Goal: Task Accomplishment & Management: Manage account settings

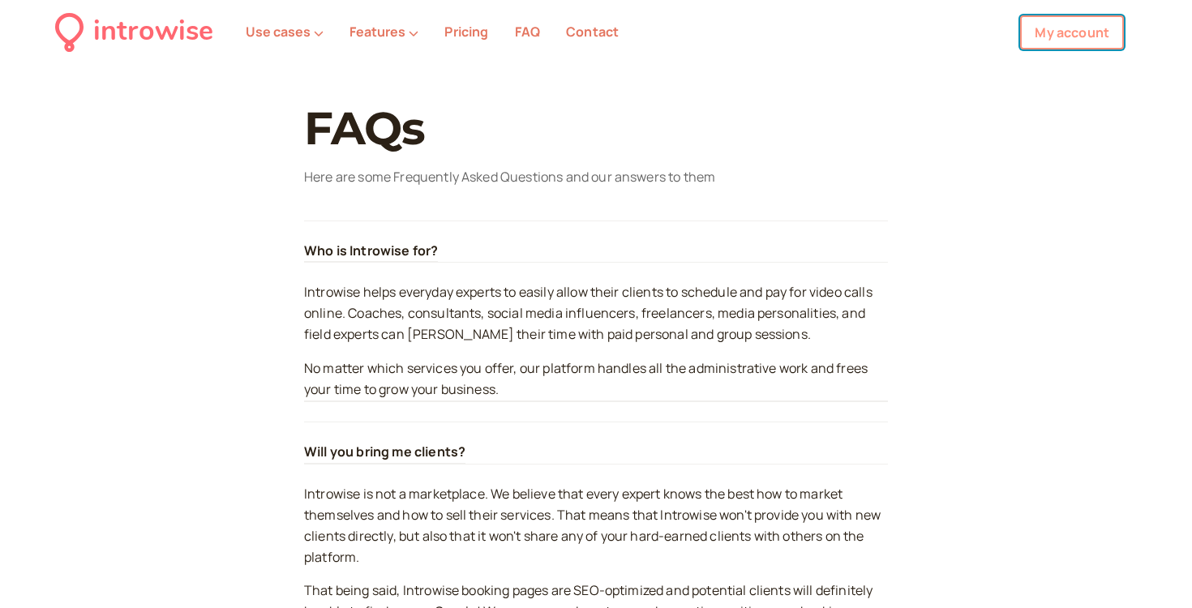
click at [1063, 32] on link "My account" at bounding box center [1072, 32] width 104 height 34
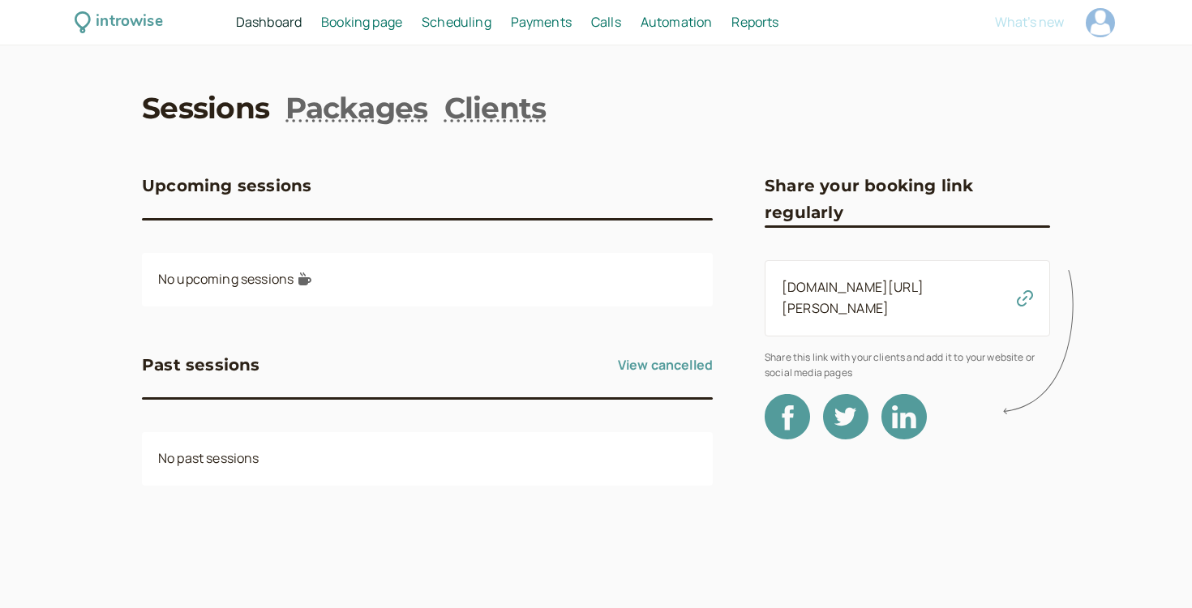
click at [913, 280] on link "[DOMAIN_NAME][URL][PERSON_NAME]" at bounding box center [853, 297] width 142 height 39
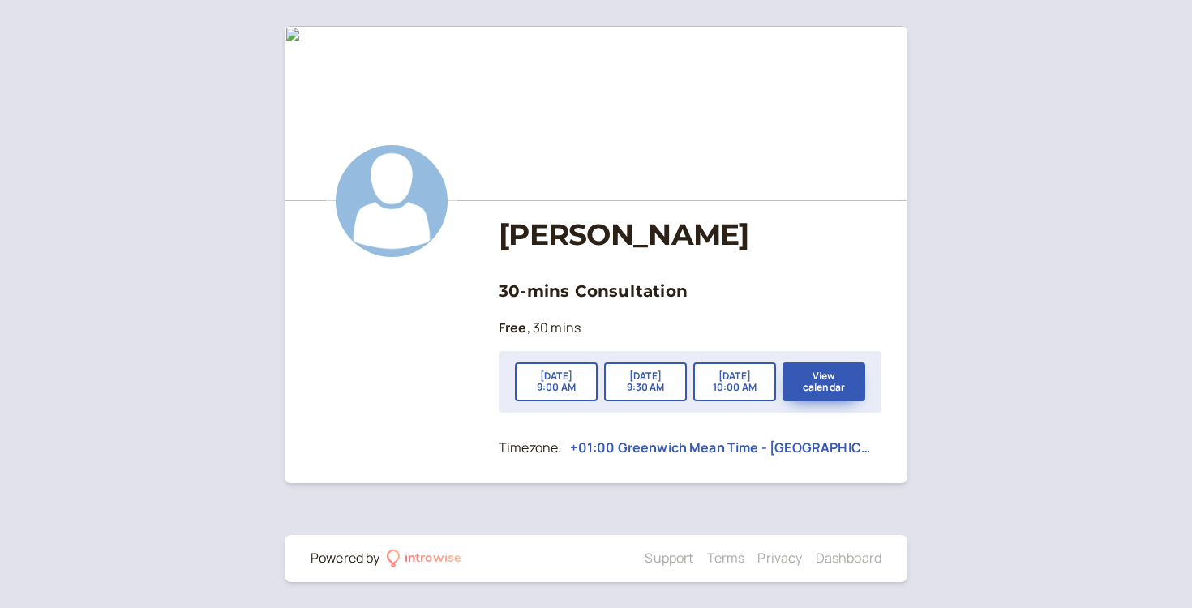
click at [1018, 208] on div "[PERSON_NAME] 30-mins Consultation Free , 30 mins [DATE] 9:00 AM [DATE] 9:30 AM…" at bounding box center [596, 304] width 1192 height 608
click at [960, 110] on div "[PERSON_NAME] 30-mins Consultation Free , 30 mins [DATE] 11:30 AM [DATE] 12:00 …" at bounding box center [596, 304] width 1192 height 608
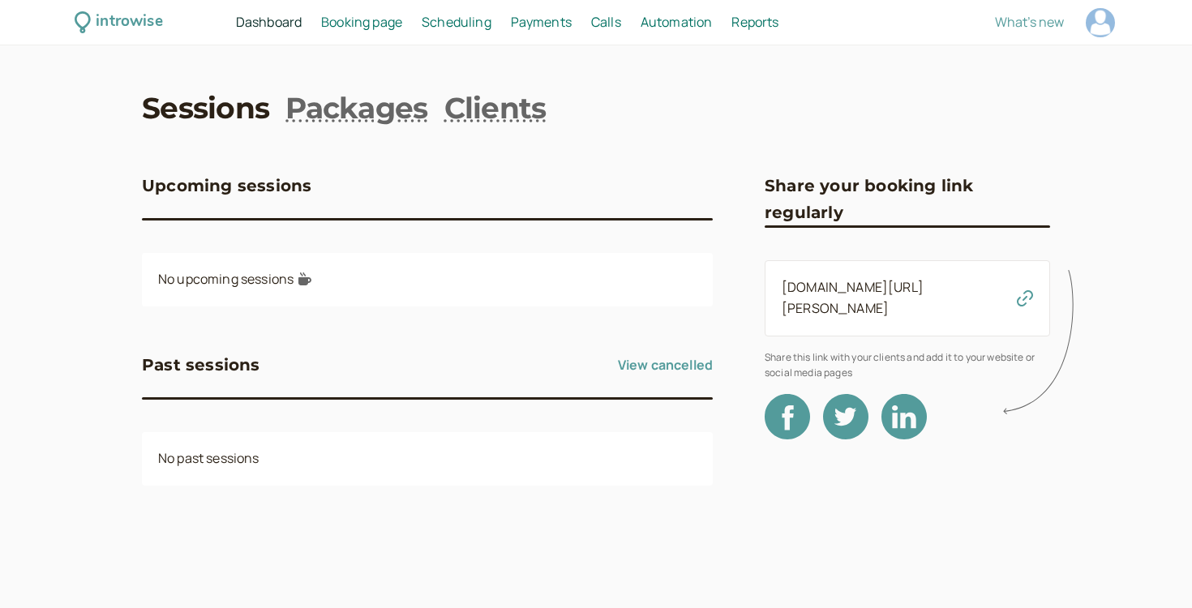
click at [1093, 16] on div at bounding box center [1100, 22] width 29 height 29
select select "Europe/[GEOGRAPHIC_DATA]"
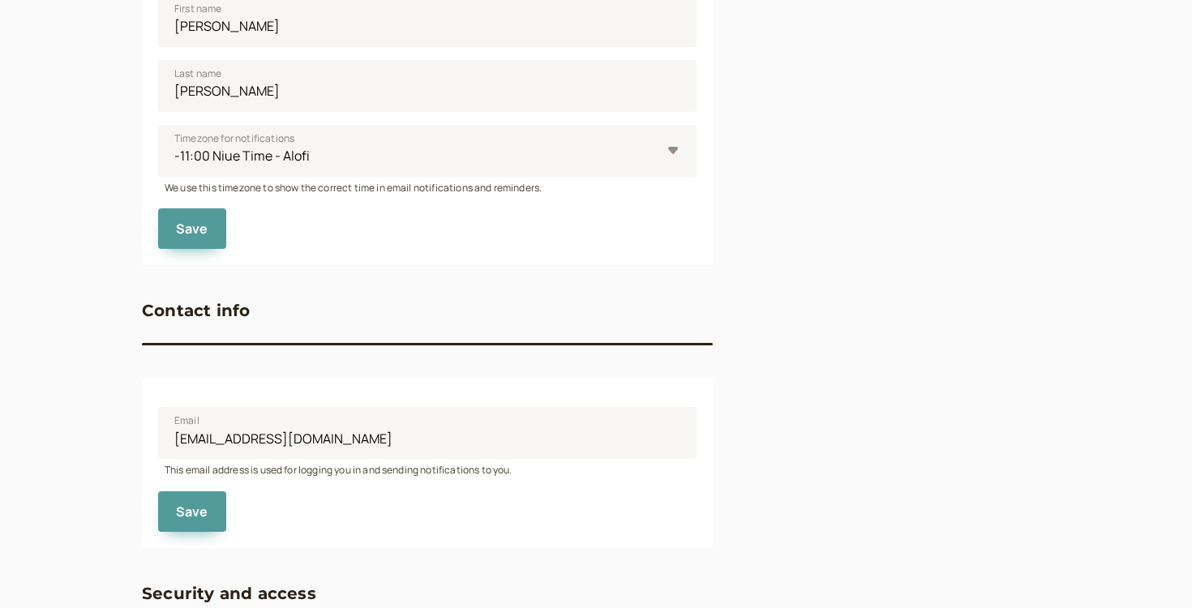
scroll to position [711, 0]
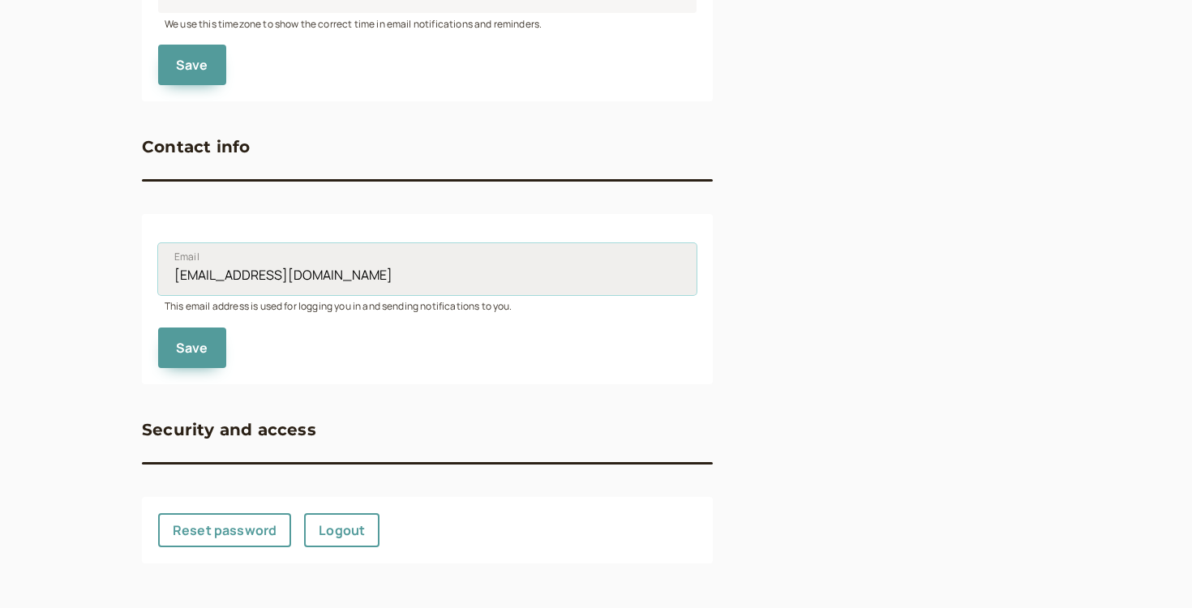
click at [392, 280] on input "[EMAIL_ADDRESS][DOMAIN_NAME]" at bounding box center [427, 269] width 539 height 52
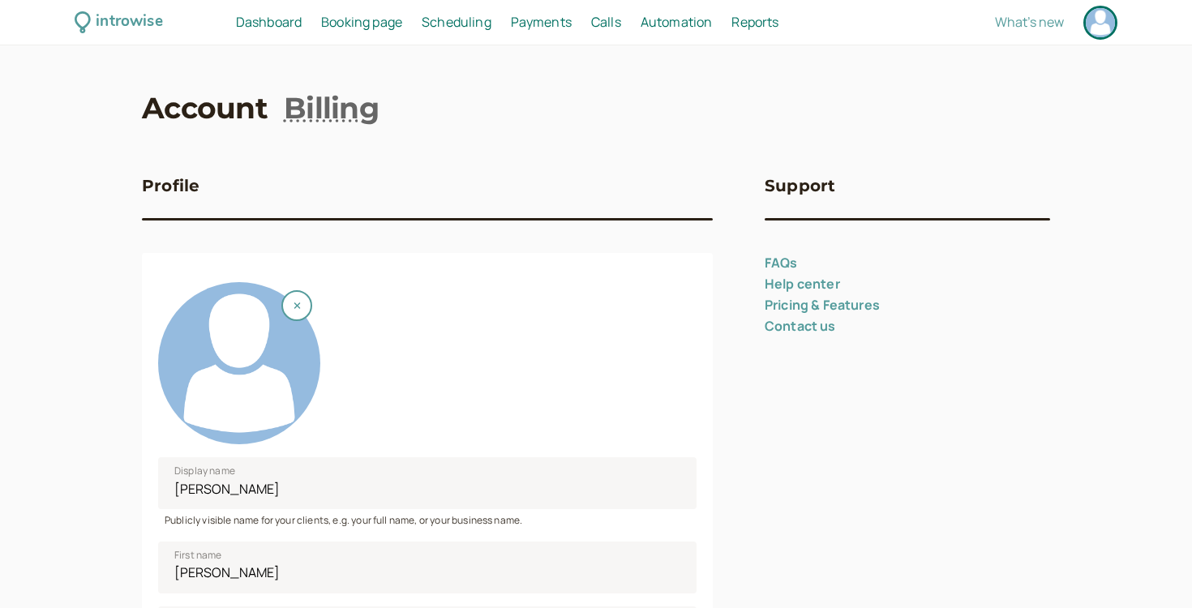
click at [1098, 28] on div at bounding box center [1100, 22] width 29 height 29
click at [1102, 41] on div "introwise Dashboard Dashboard Booking page Booking Scheduling Scheduling Paymen…" at bounding box center [596, 22] width 1192 height 45
click at [1101, 28] on div at bounding box center [1100, 22] width 29 height 29
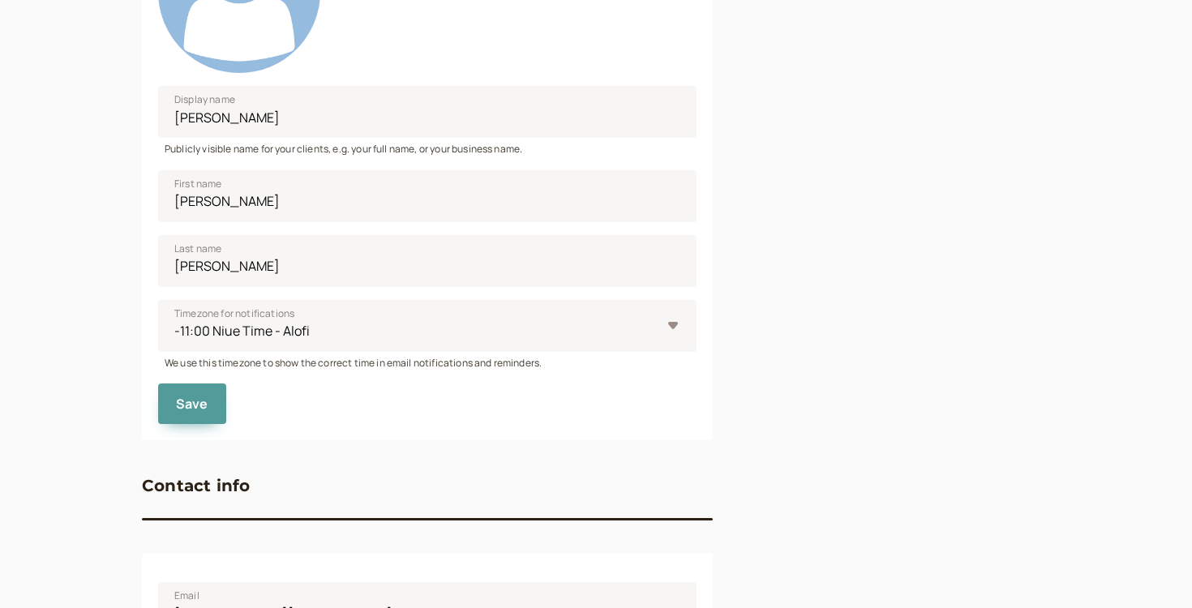
scroll to position [711, 0]
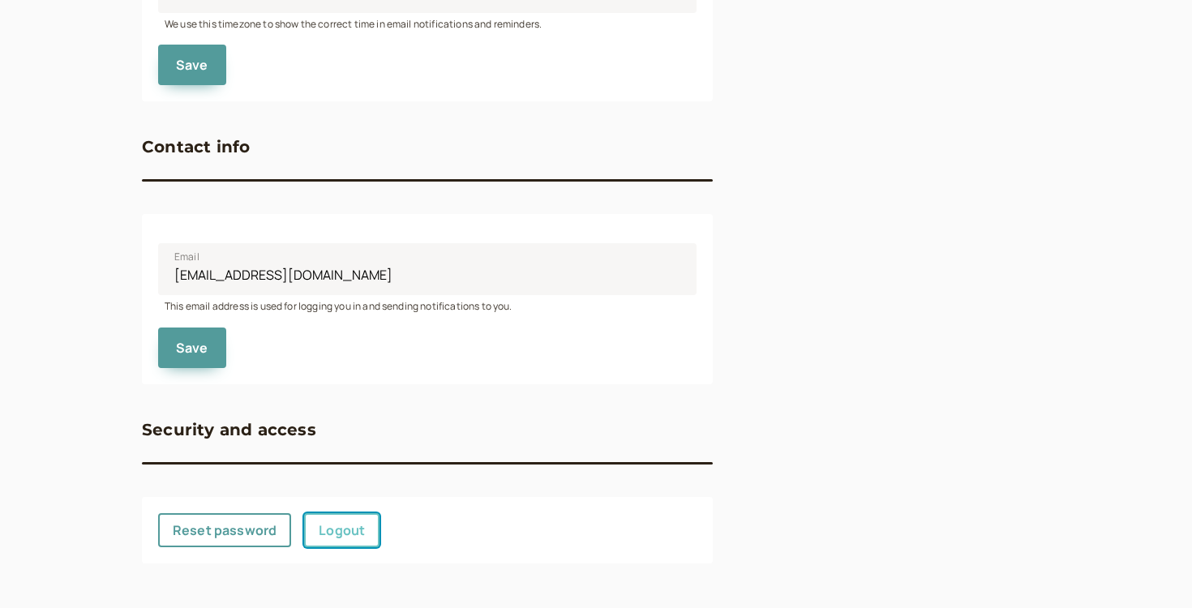
click at [345, 526] on link "Logout" at bounding box center [341, 530] width 75 height 34
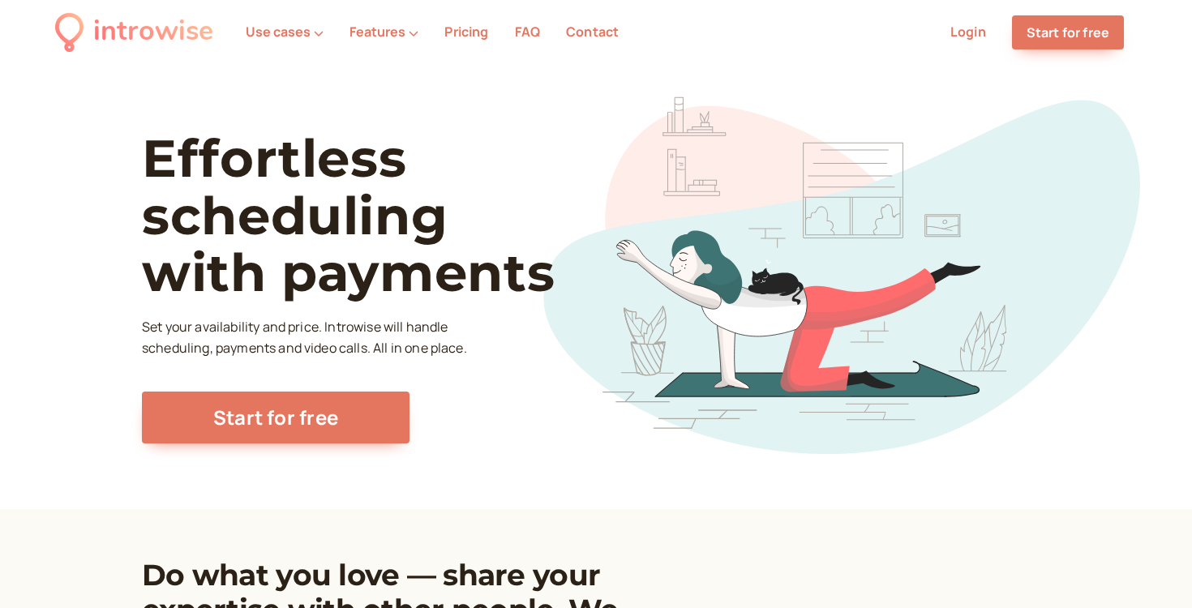
click at [977, 31] on link "Login" at bounding box center [969, 32] width 36 height 18
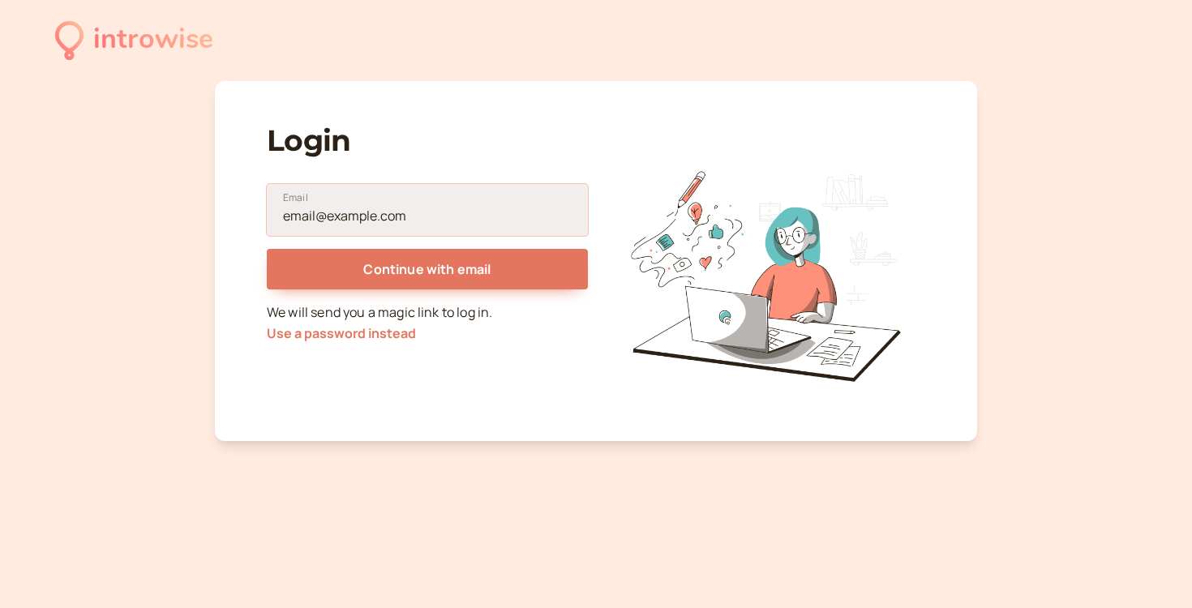
click at [385, 230] on input "Email" at bounding box center [427, 210] width 321 height 52
type input "[EMAIL_ADDRESS][DOMAIN_NAME]"
drag, startPoint x: 443, startPoint y: 213, endPoint x: 200, endPoint y: 213, distance: 243.3
click at [200, 213] on div "introwise Login [EMAIL_ADDRESS][DOMAIN_NAME] Email Continue with email We will …" at bounding box center [596, 304] width 1192 height 608
type input "[EMAIL_ADDRESS][DOMAIN_NAME]"
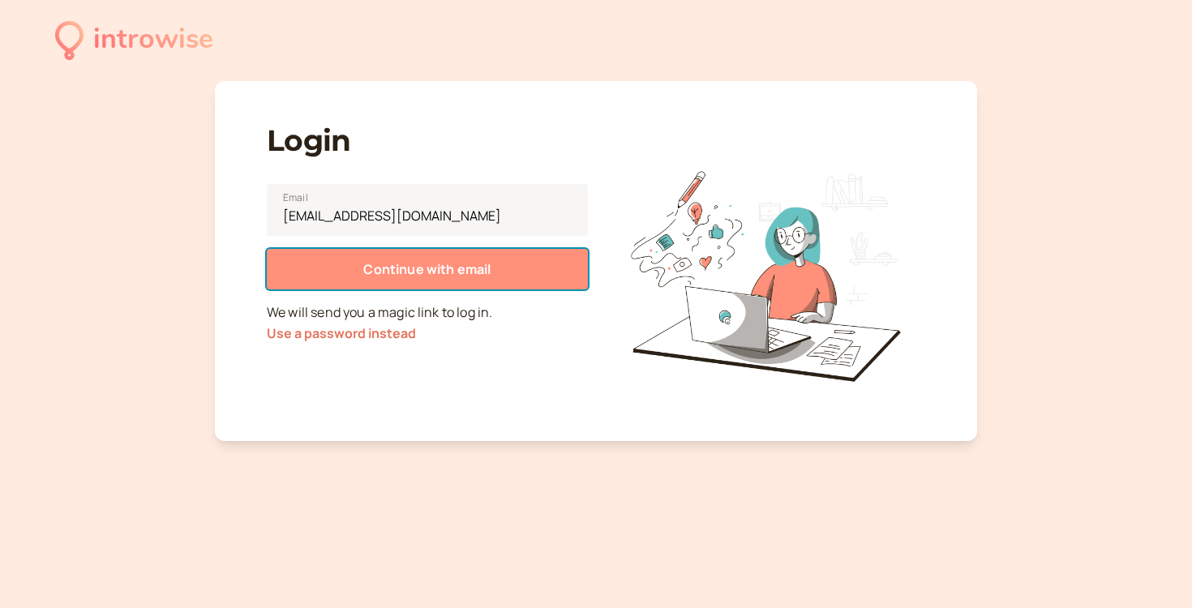
click at [366, 268] on span "Continue with email" at bounding box center [426, 269] width 127 height 18
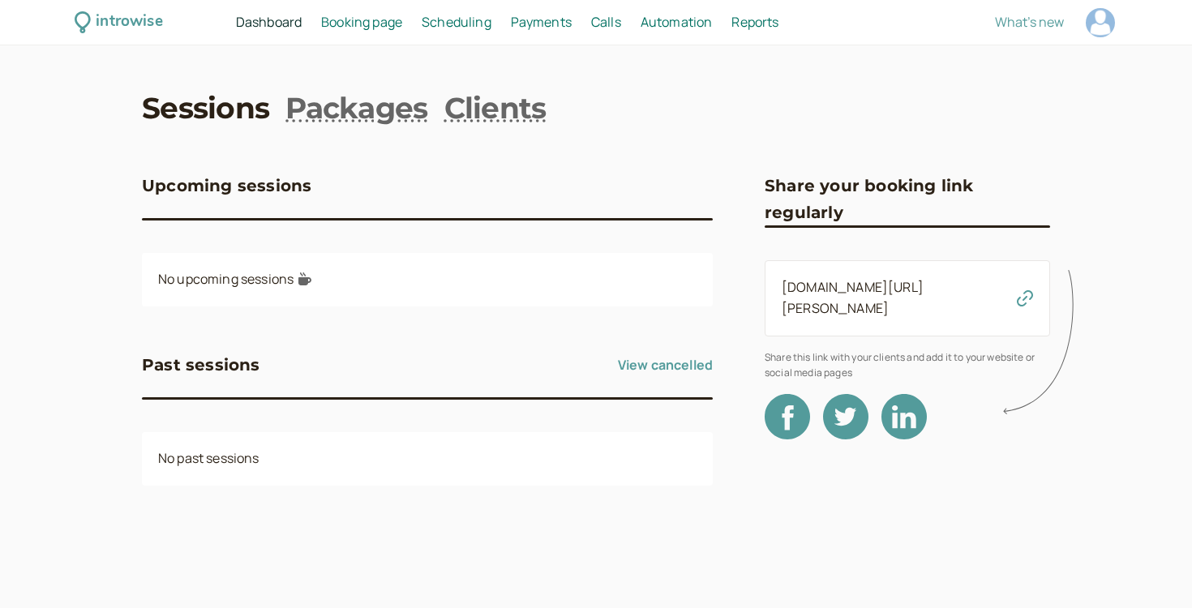
click at [1106, 17] on div at bounding box center [1100, 22] width 29 height 29
select select "Europe/[GEOGRAPHIC_DATA]"
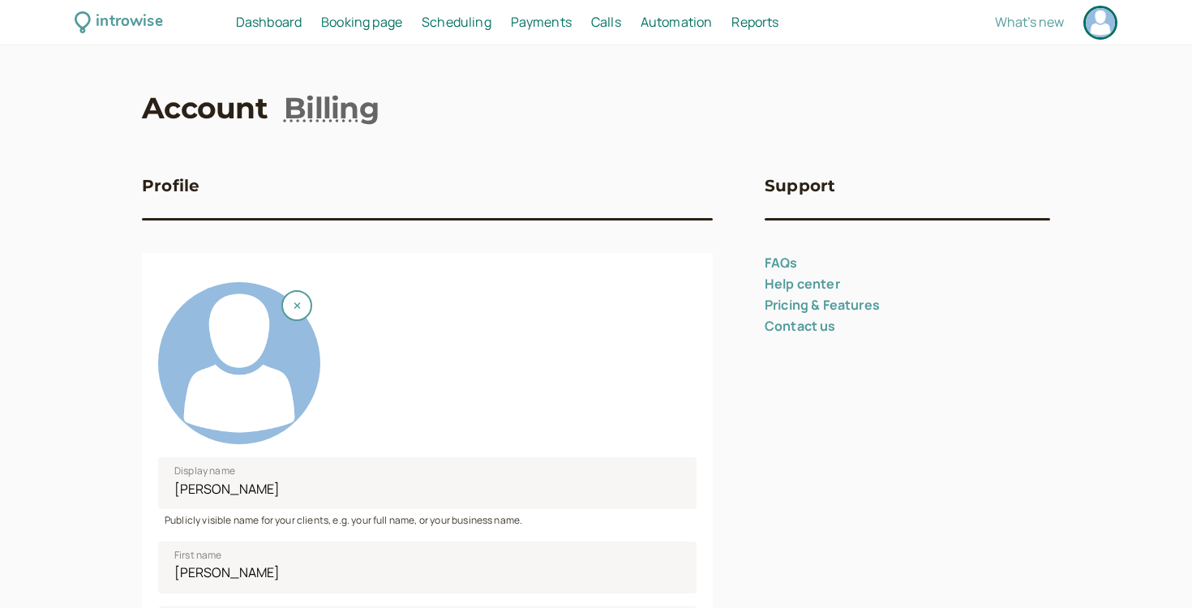
click at [284, 363] on div at bounding box center [239, 363] width 162 height 162
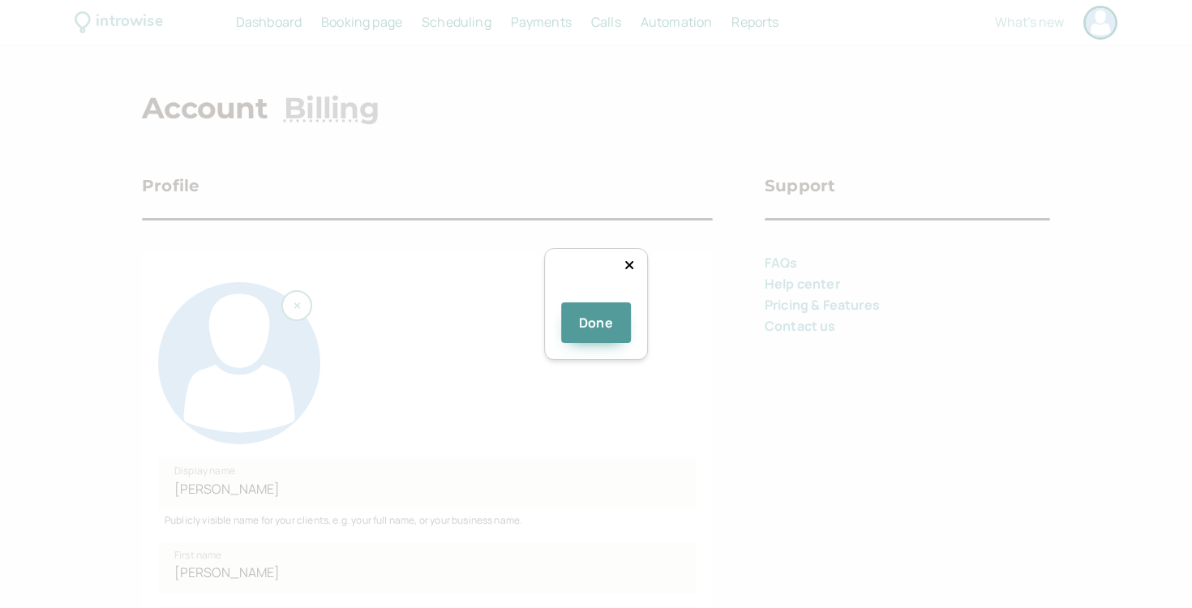
click at [603, 337] on div at bounding box center [711, 445] width 216 height 216
click at [586, 343] on button "Done" at bounding box center [596, 323] width 70 height 41
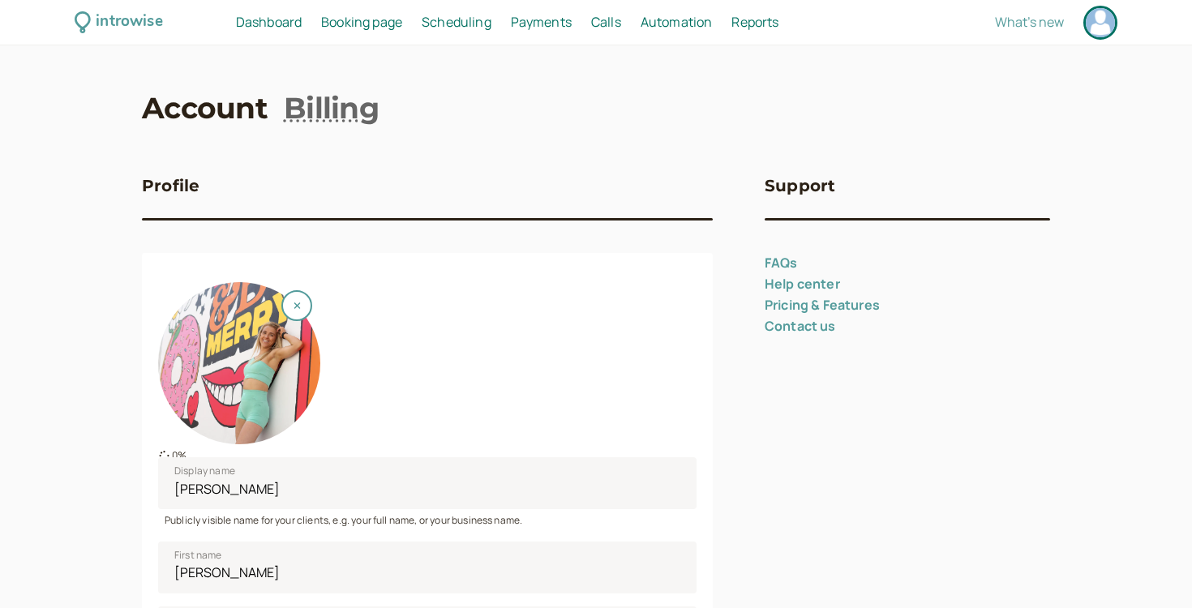
click at [257, 393] on div at bounding box center [239, 363] width 162 height 162
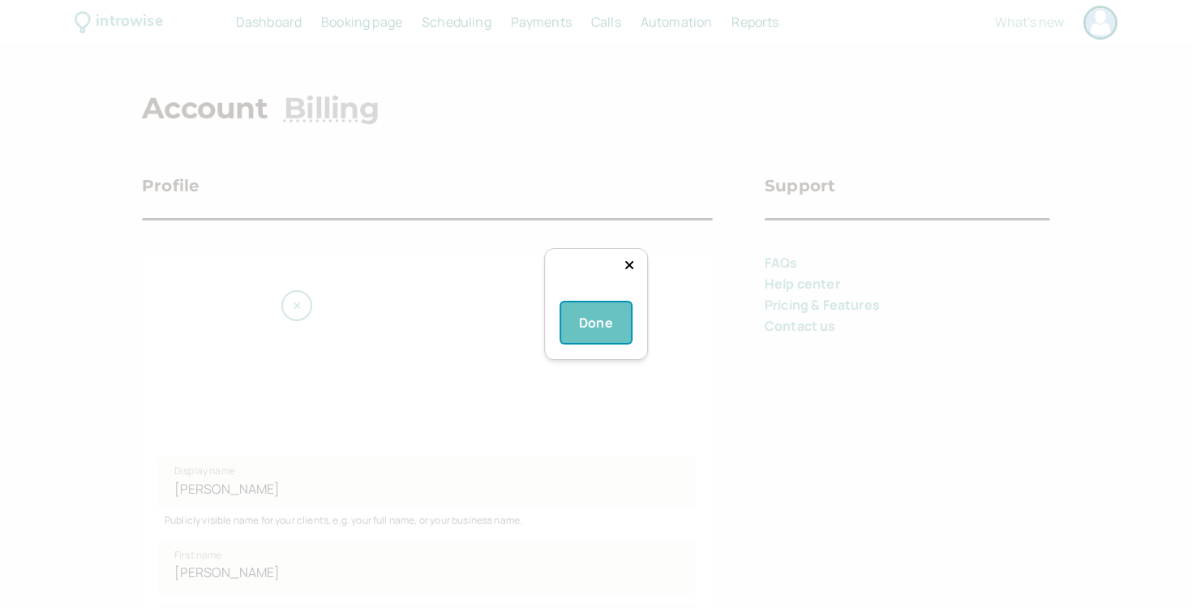
click at [595, 343] on button "Done" at bounding box center [596, 323] width 70 height 41
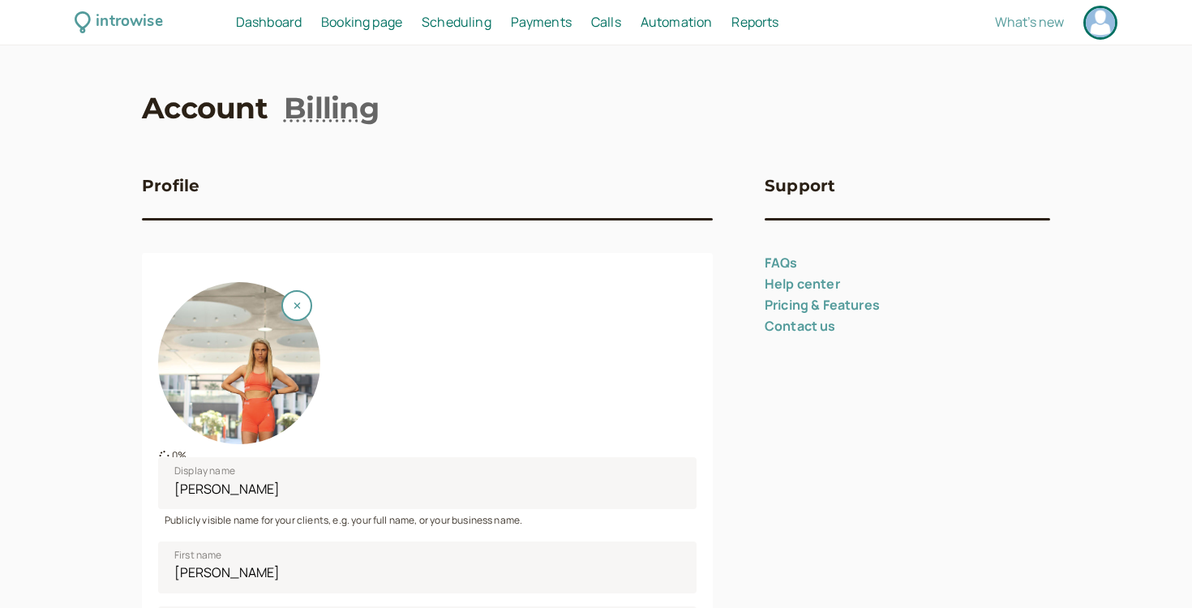
click at [247, 397] on div at bounding box center [239, 363] width 162 height 162
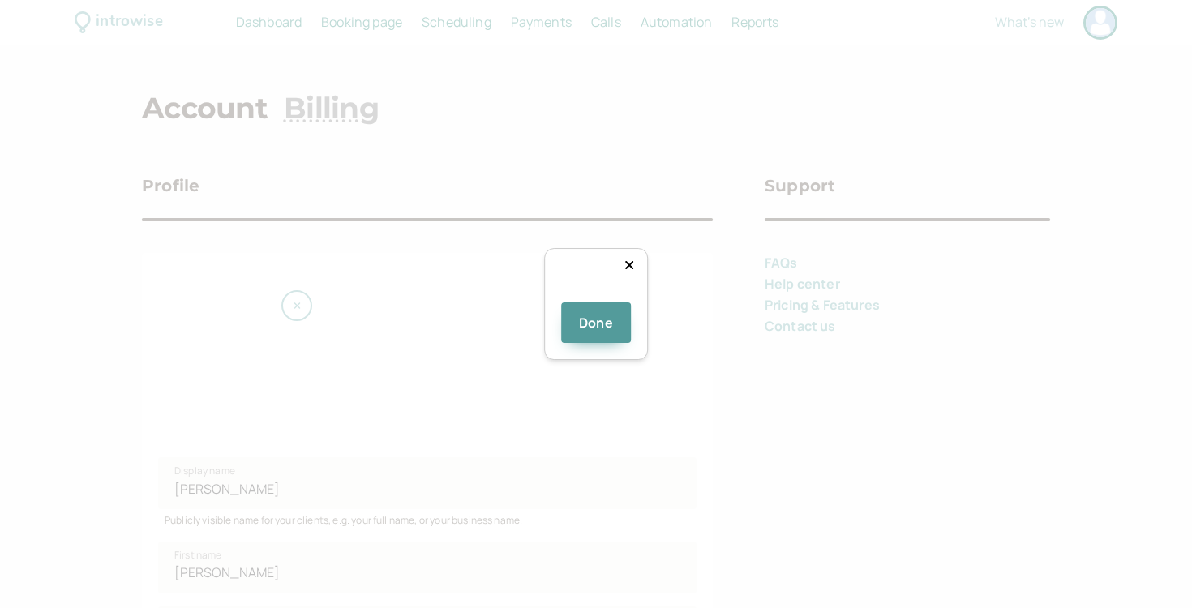
click at [681, 338] on div at bounding box center [789, 446] width 216 height 216
click at [624, 343] on button "Done" at bounding box center [596, 323] width 70 height 41
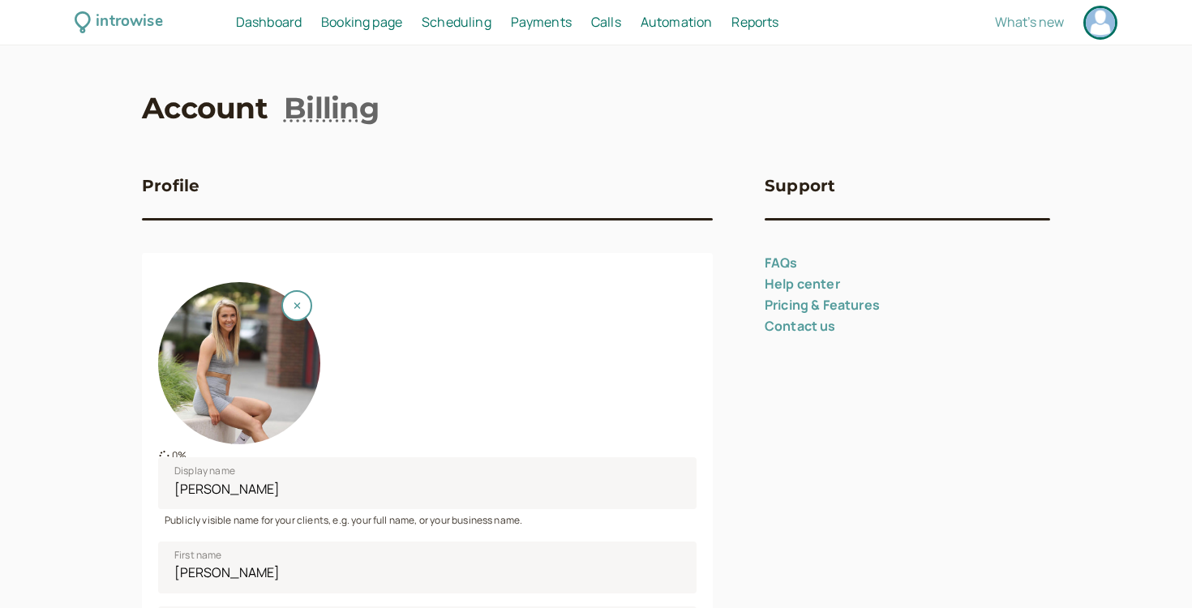
click at [305, 389] on div at bounding box center [239, 363] width 162 height 162
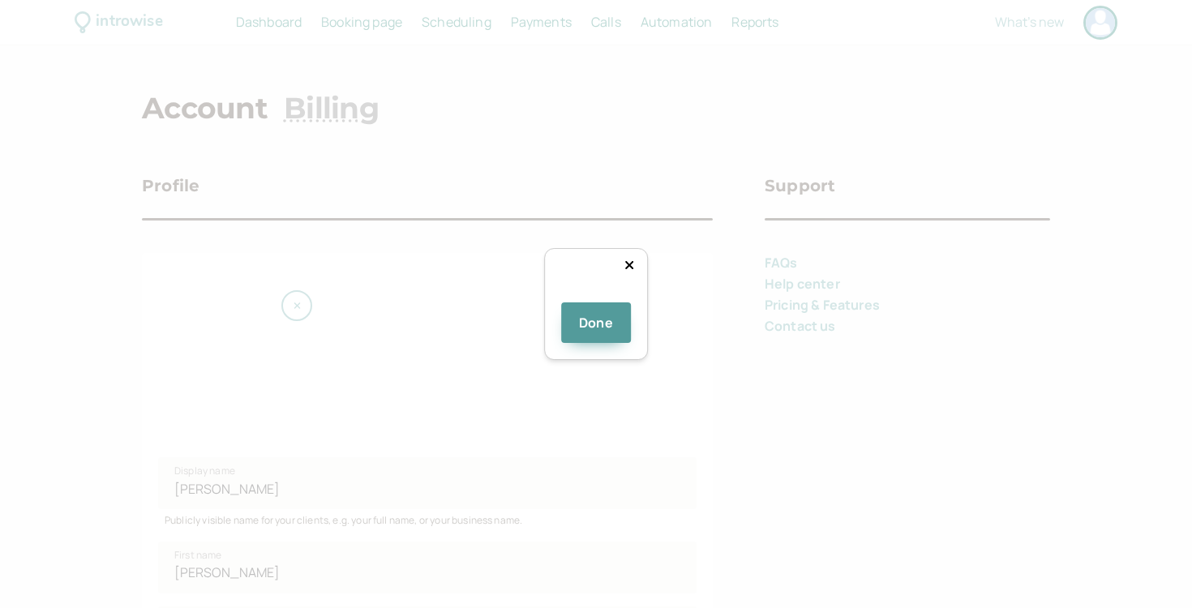
click at [651, 341] on div at bounding box center [759, 449] width 216 height 216
click at [587, 343] on button "Done" at bounding box center [596, 323] width 70 height 41
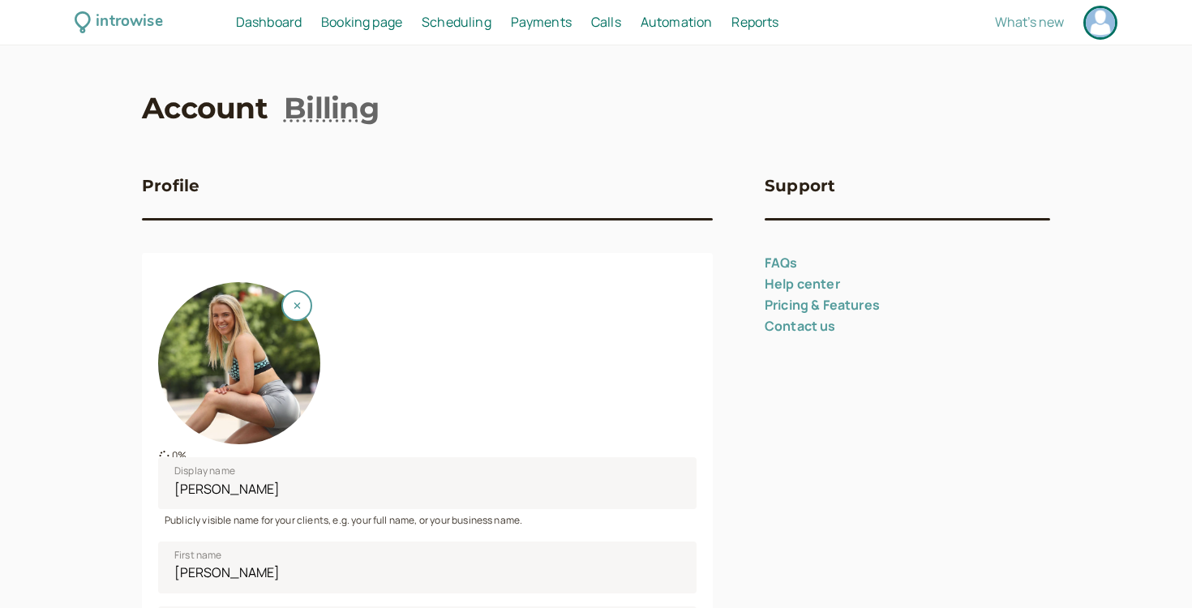
click at [304, 405] on div at bounding box center [239, 363] width 162 height 162
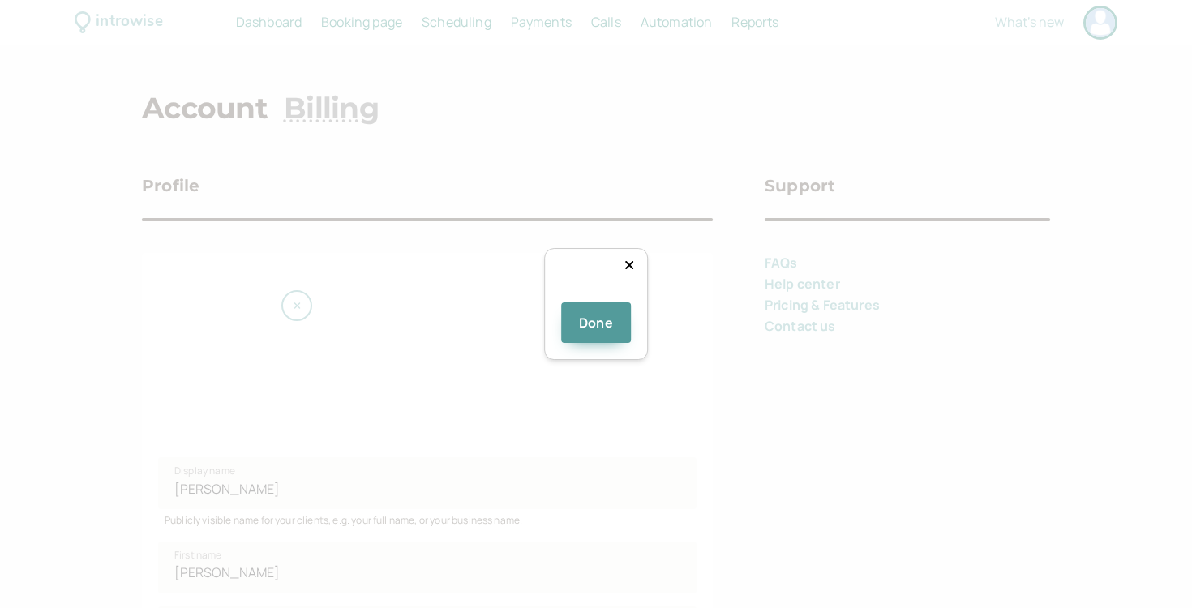
click at [655, 341] on div at bounding box center [759, 449] width 216 height 216
click at [605, 343] on button "Done" at bounding box center [596, 323] width 70 height 41
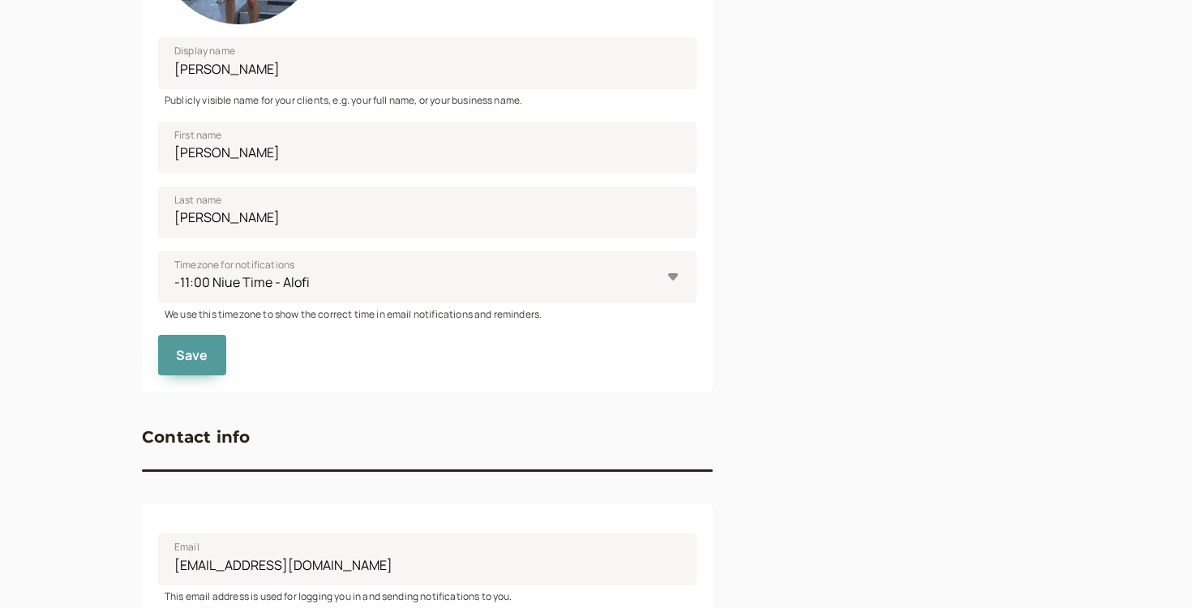
scroll to position [427, 0]
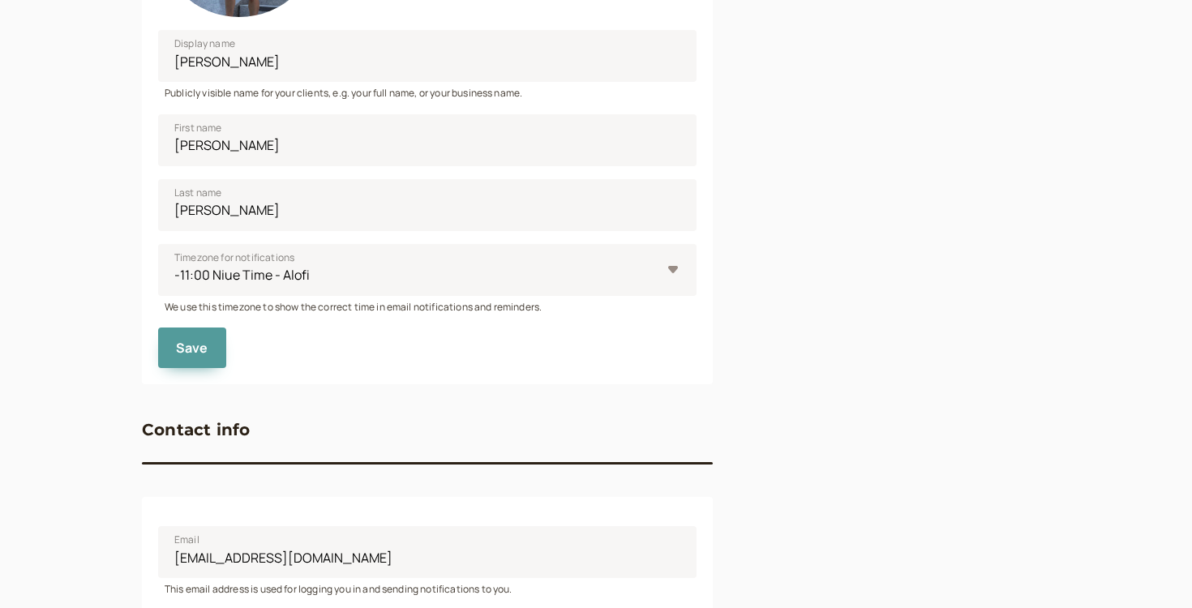
click at [192, 409] on div "Profile Display name Ellie Bullock Publicly visible name for your clients, e.g.…" at bounding box center [427, 279] width 571 height 1133
click at [192, 359] on button "Save" at bounding box center [192, 348] width 68 height 41
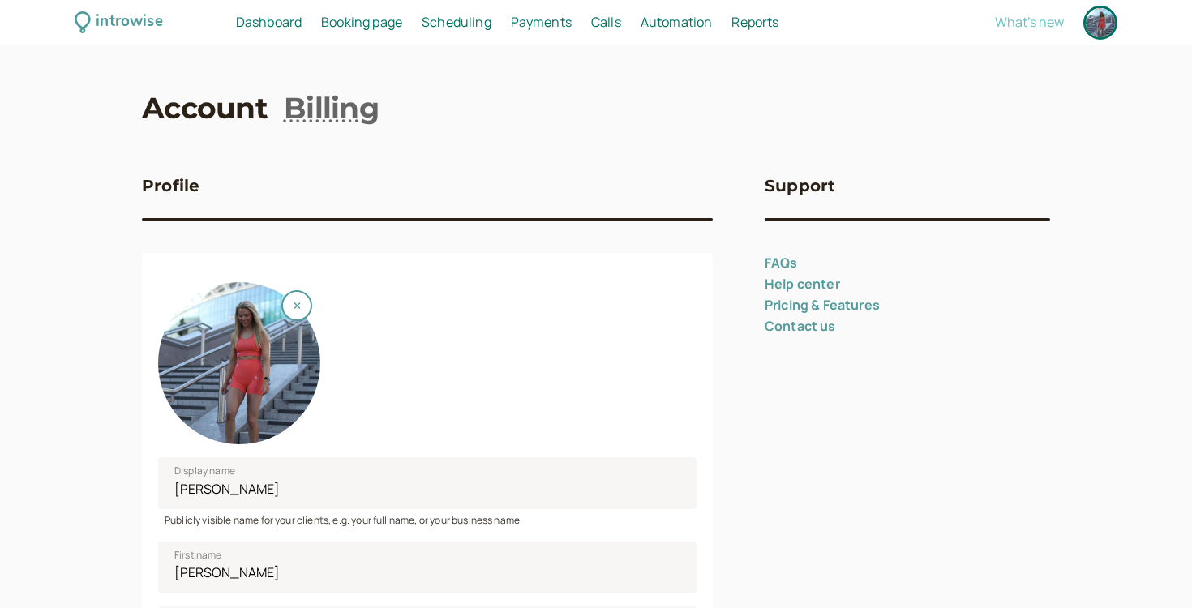
click at [1035, 23] on span "What's new" at bounding box center [1029, 22] width 69 height 18
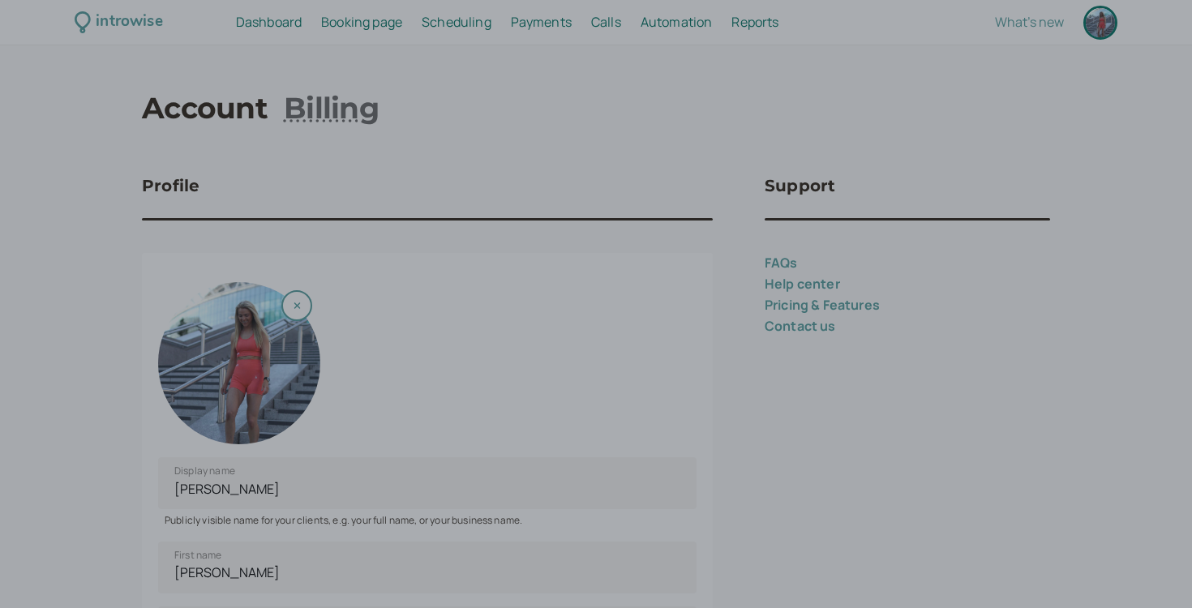
click at [807, 127] on div at bounding box center [596, 304] width 1192 height 608
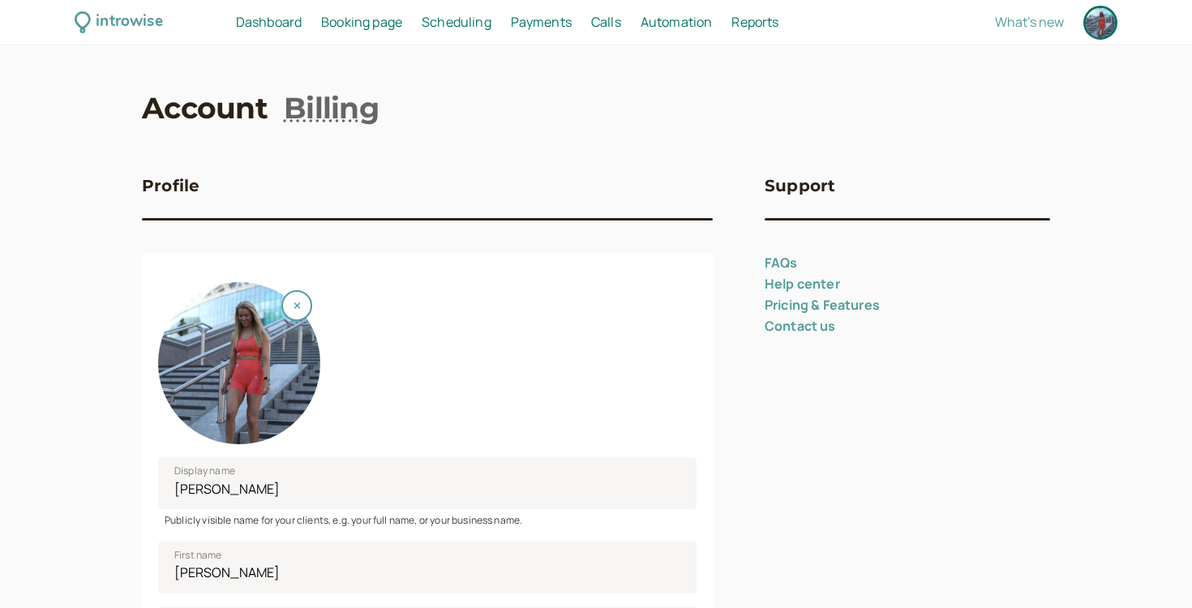
click at [352, 20] on span "Booking page" at bounding box center [361, 22] width 81 height 18
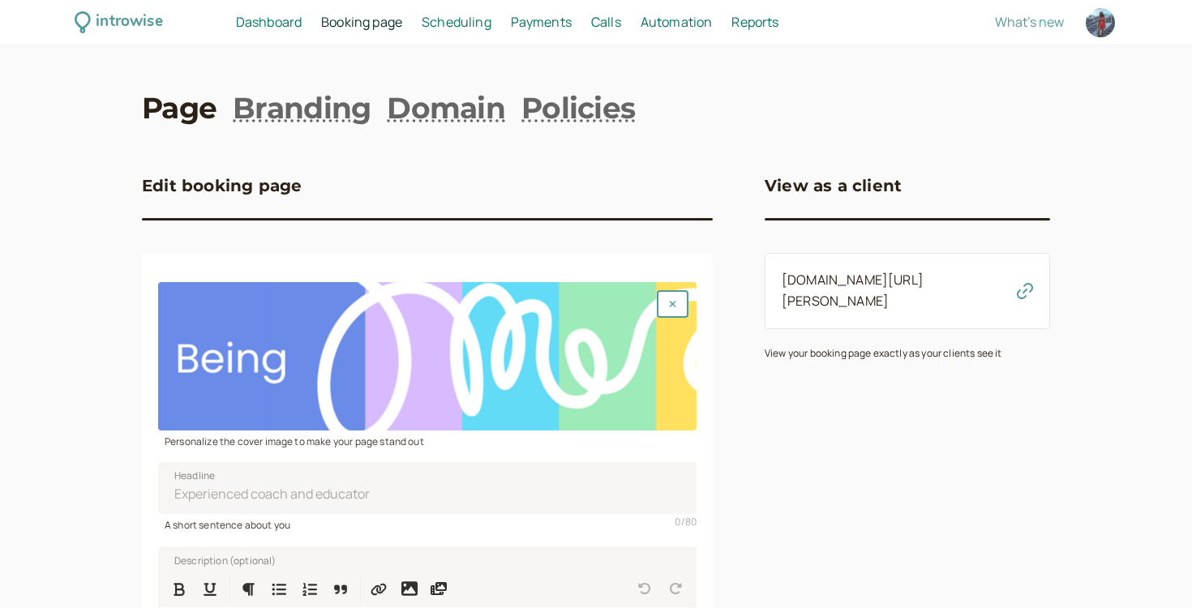
click at [264, 19] on span "Dashboard" at bounding box center [269, 22] width 66 height 18
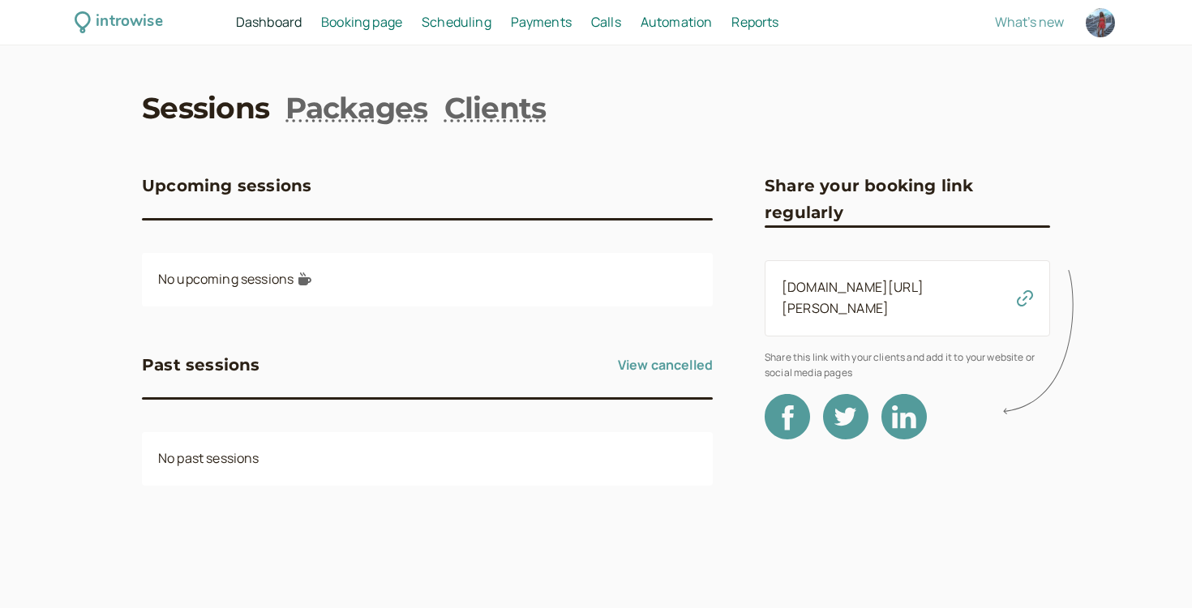
click at [492, 1] on div "introwise Dashboard Dashboard Booking page Booking Scheduling Scheduling Paymen…" at bounding box center [596, 22] width 1192 height 45
click at [467, 21] on span "Scheduling" at bounding box center [457, 22] width 70 height 18
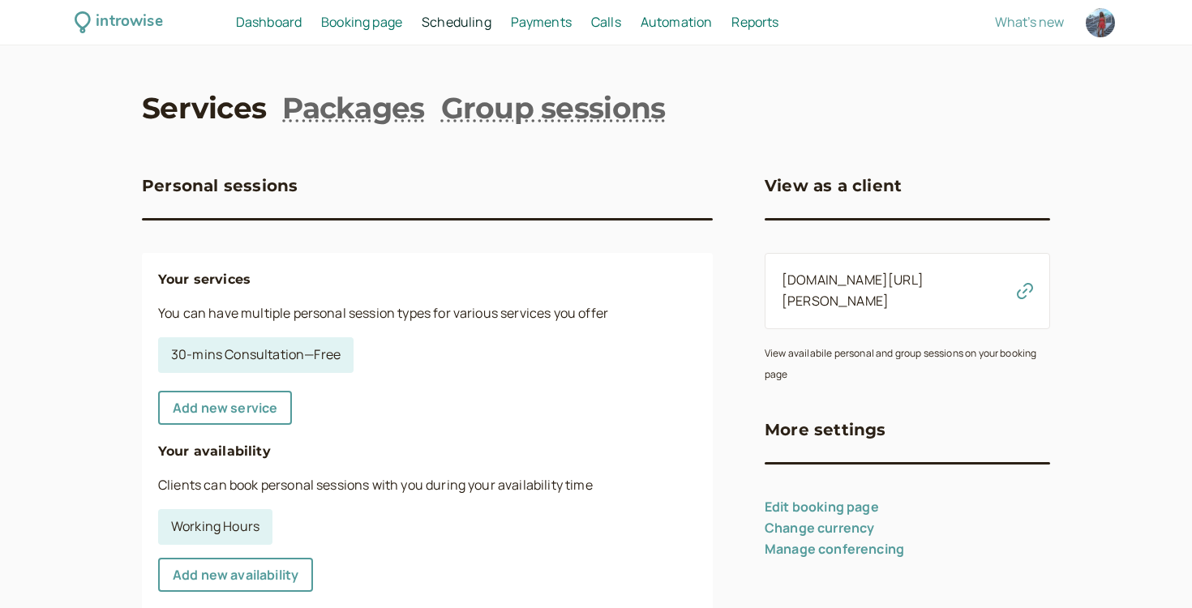
click at [552, 28] on span "Payments" at bounding box center [541, 22] width 61 height 18
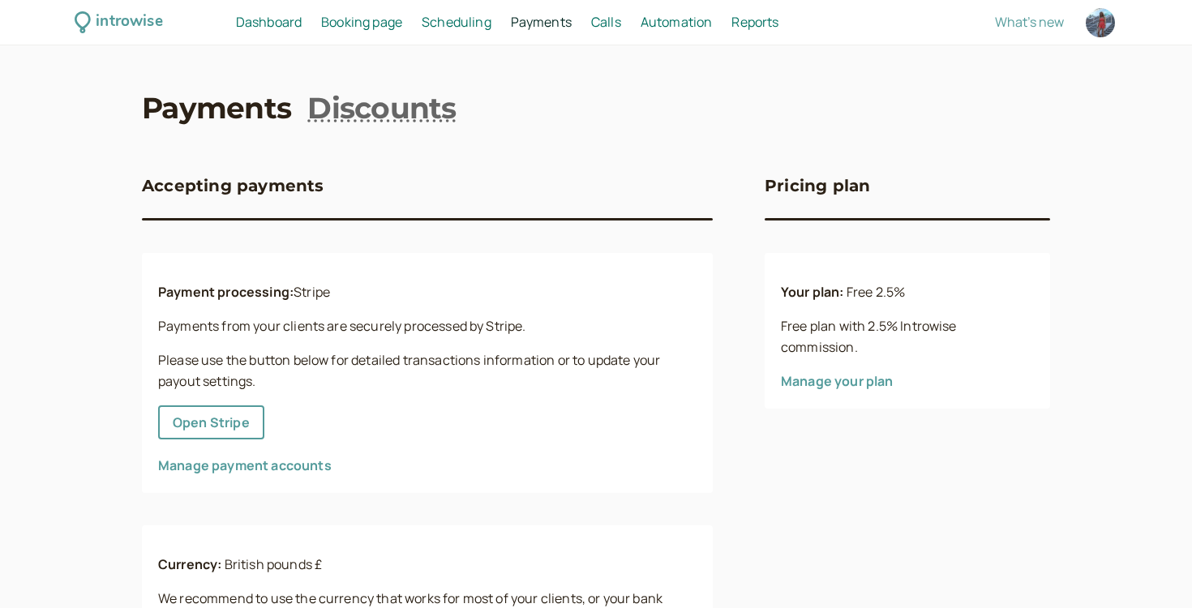
click at [612, 15] on span "Calls" at bounding box center [606, 22] width 30 height 18
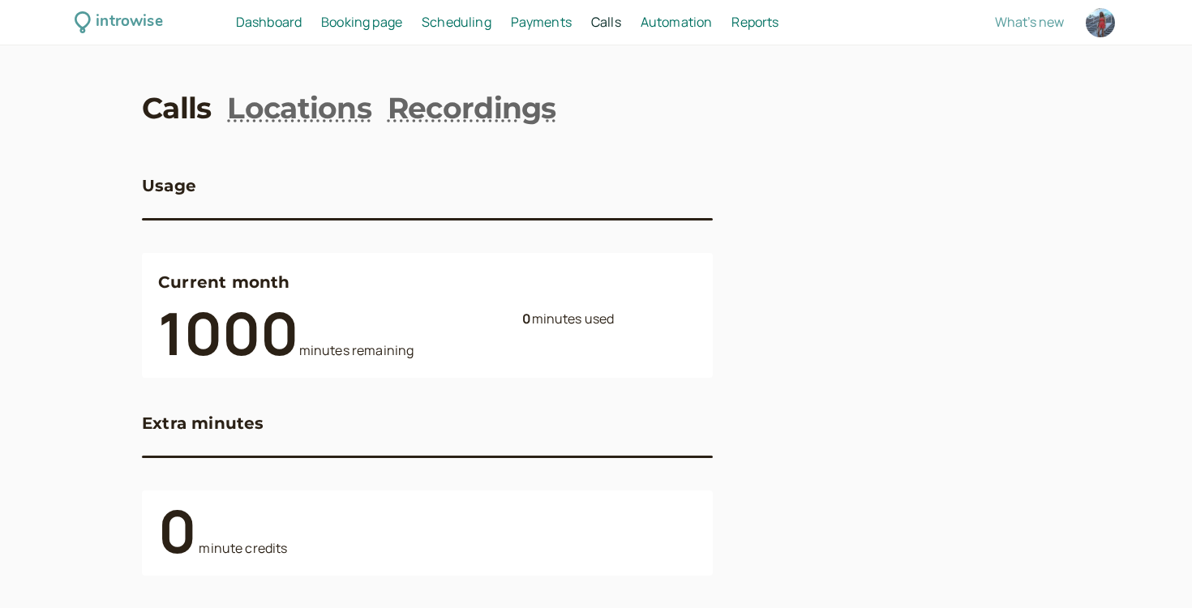
click at [639, 15] on div "Automation Automation" at bounding box center [676, 22] width 85 height 21
click at [646, 16] on span "Automation" at bounding box center [677, 22] width 72 height 18
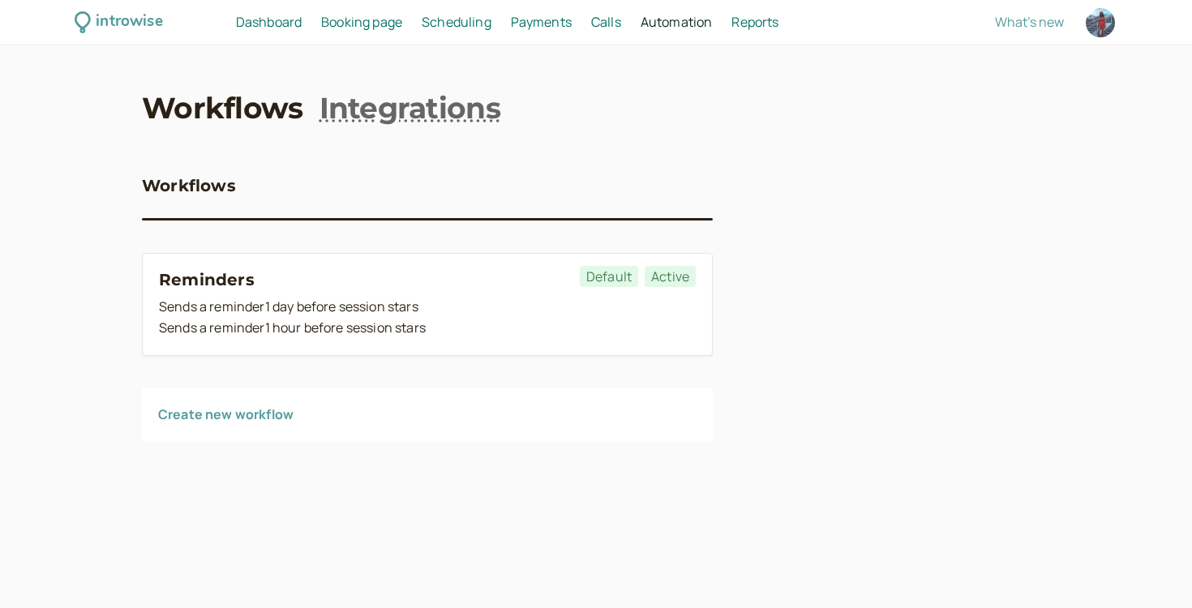
click at [737, 23] on span "Reports" at bounding box center [755, 22] width 47 height 18
select select "last30Days"
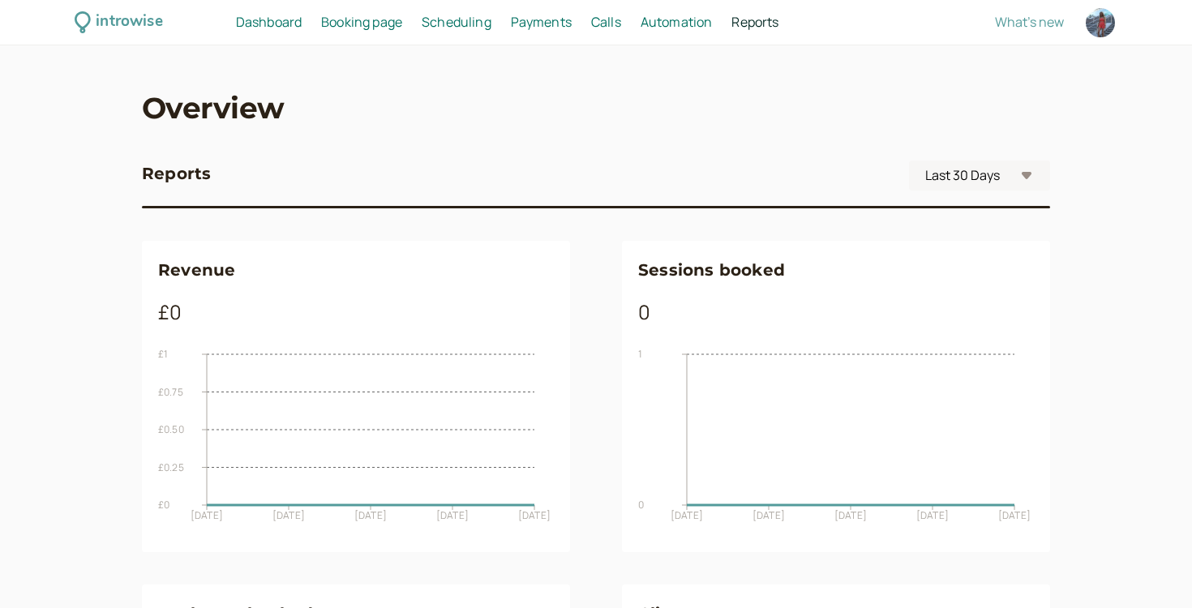
click at [658, 22] on span "Automation" at bounding box center [677, 22] width 72 height 18
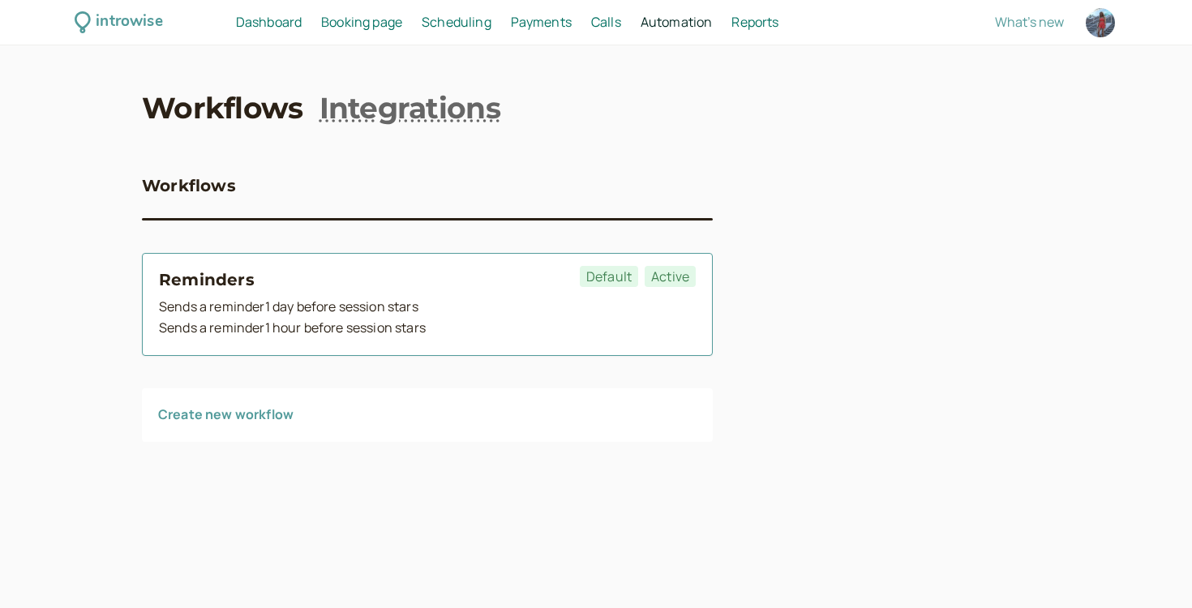
click at [255, 314] on div "Sends a reminder 1 day before session stars" at bounding box center [427, 307] width 537 height 21
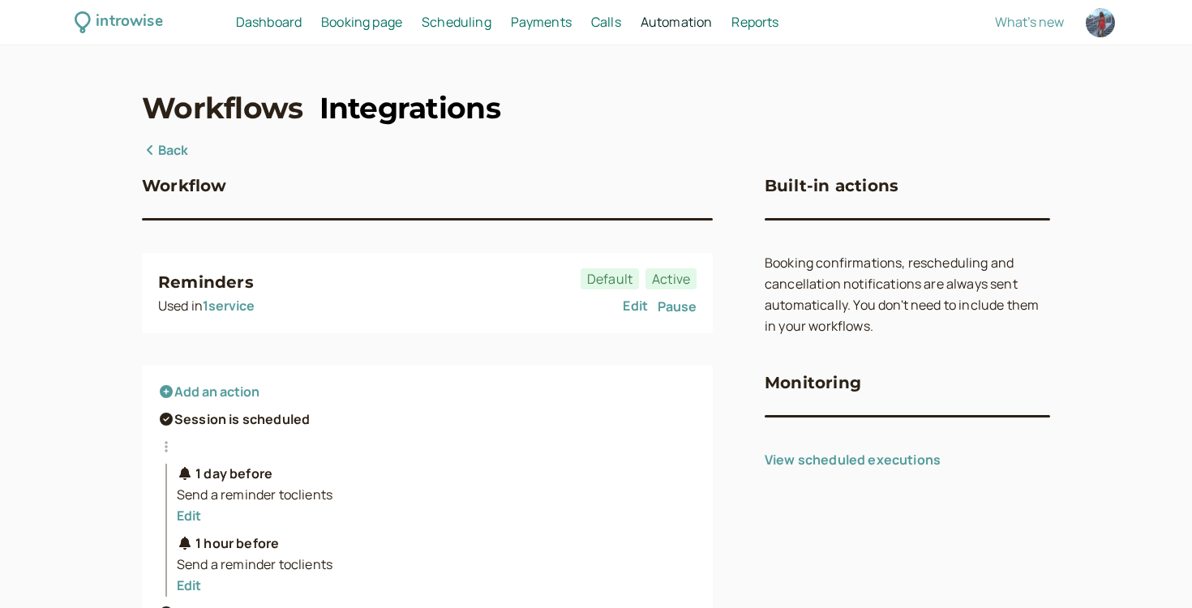
click at [421, 92] on link "Integrations" at bounding box center [410, 108] width 181 height 41
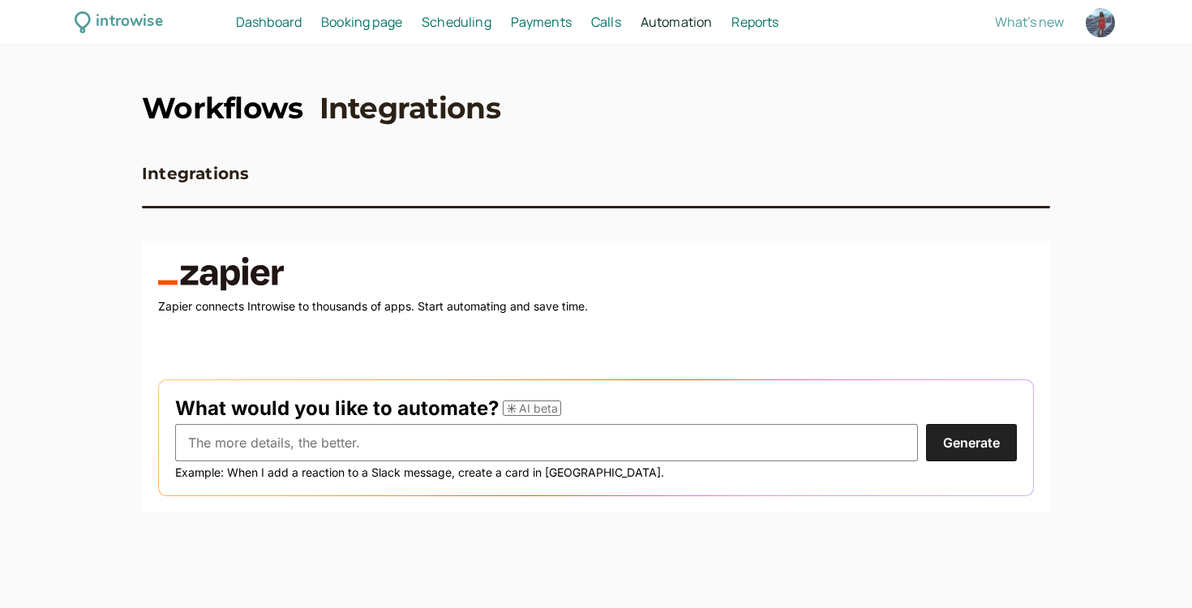
click at [260, 103] on link "Workflows" at bounding box center [222, 108] width 161 height 41
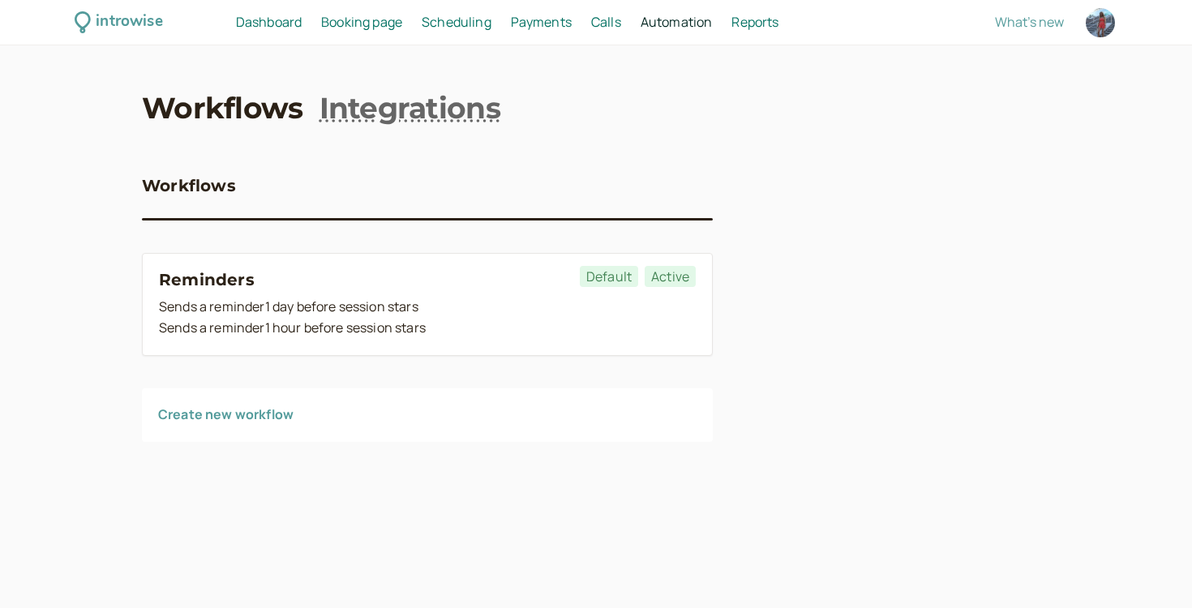
click at [264, 20] on span "Dashboard" at bounding box center [269, 22] width 66 height 18
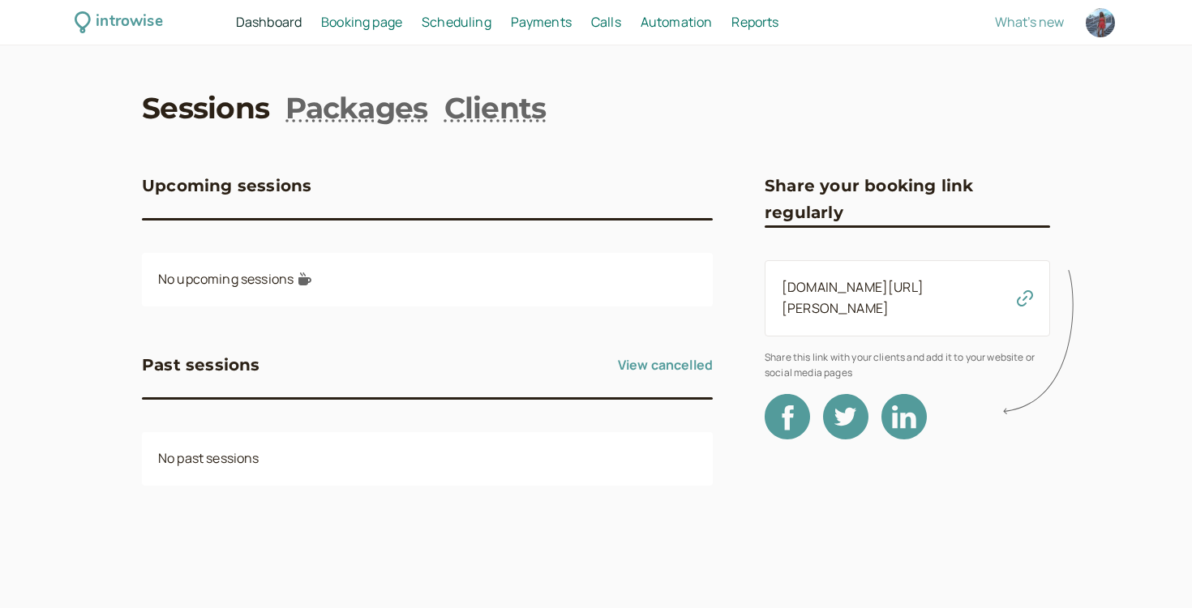
click at [338, 5] on div "introwise Dashboard Dashboard Booking page Booking Scheduling Scheduling Paymen…" at bounding box center [596, 22] width 1192 height 45
click at [347, 22] on span "Booking page" at bounding box center [361, 22] width 81 height 18
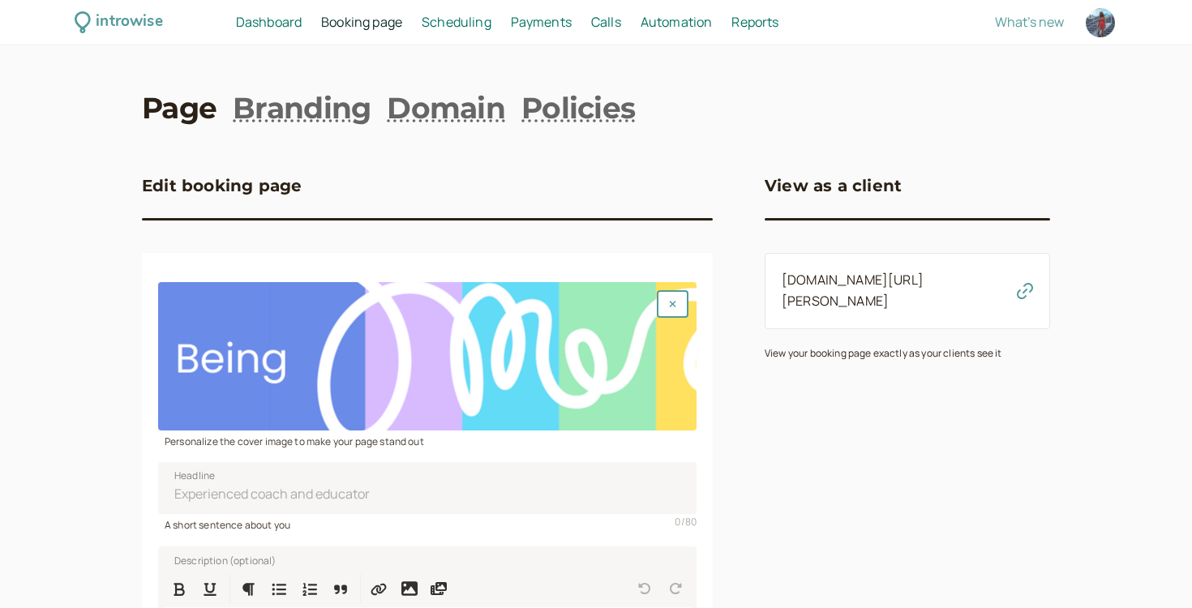
click at [274, 24] on span "Dashboard" at bounding box center [269, 22] width 66 height 18
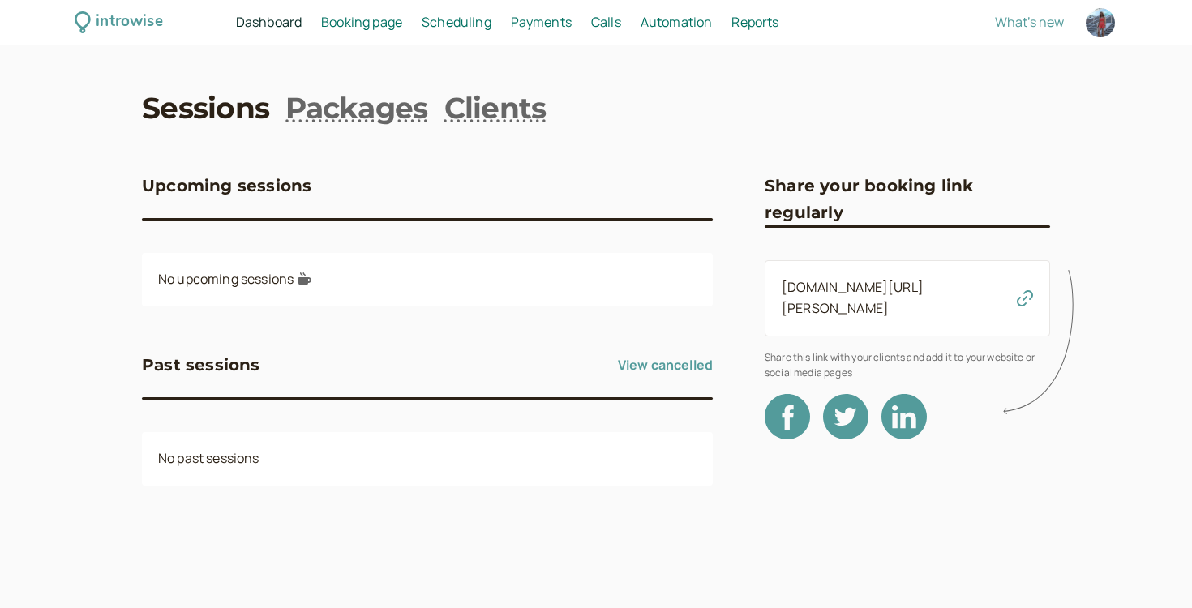
click at [665, 24] on span "Automation" at bounding box center [677, 22] width 72 height 18
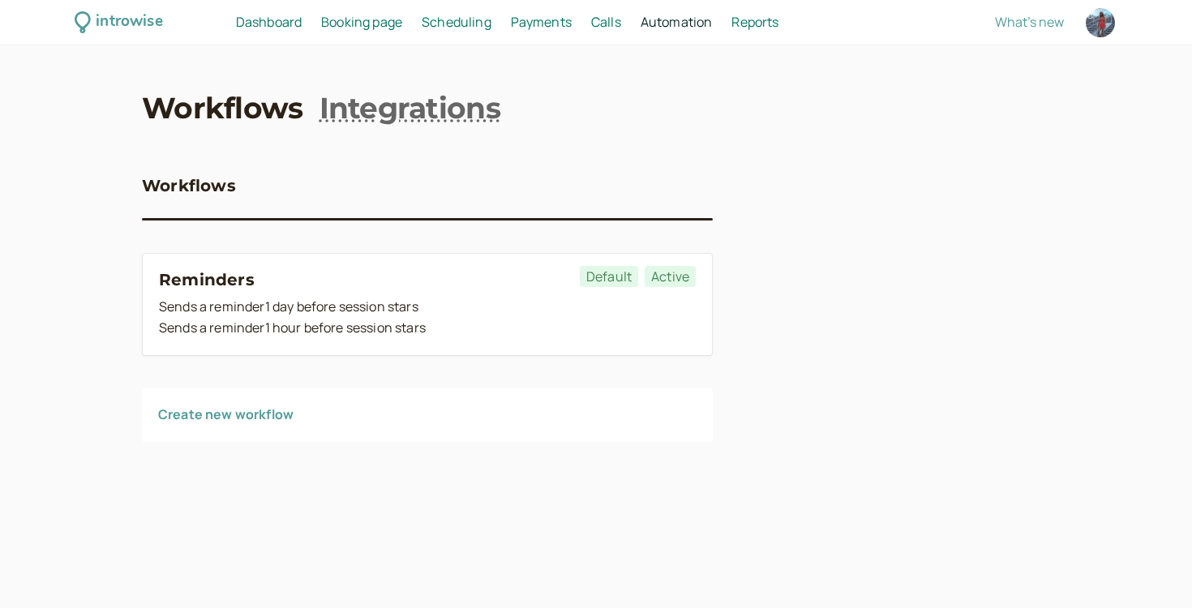
click at [253, 384] on div "Reminders Default Active Sends a reminder 1 day before session stars Sends a re…" at bounding box center [427, 347] width 571 height 188
click at [253, 389] on div "Create new workflow" at bounding box center [427, 416] width 571 height 54
click at [244, 409] on link "Create new workflow" at bounding box center [225, 415] width 135 height 18
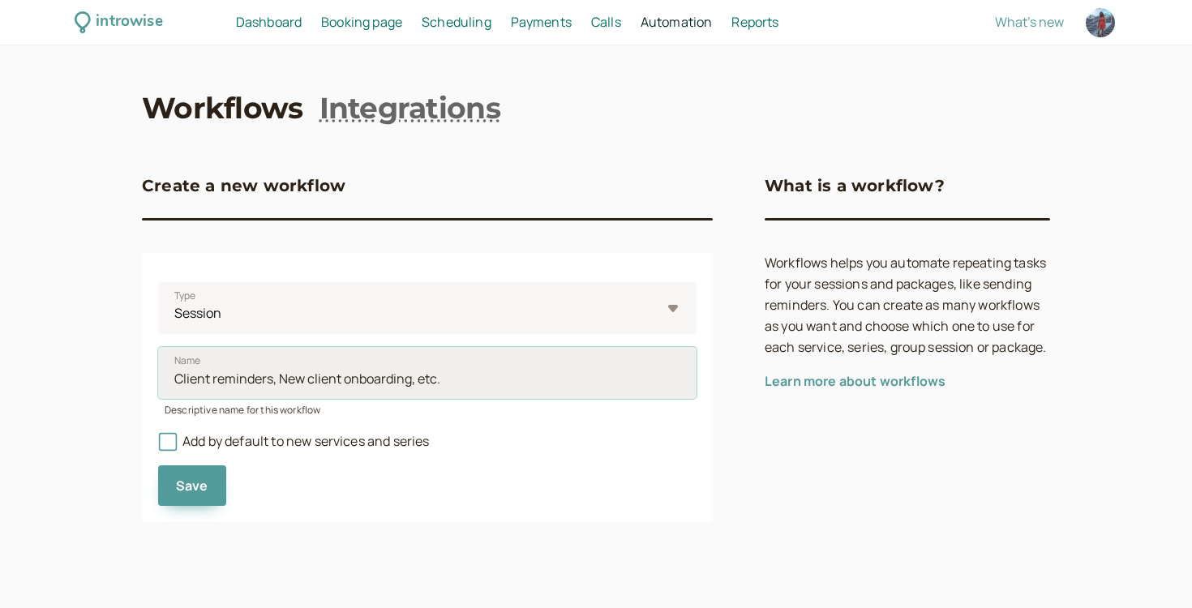
click at [253, 353] on input "Name" at bounding box center [427, 373] width 539 height 52
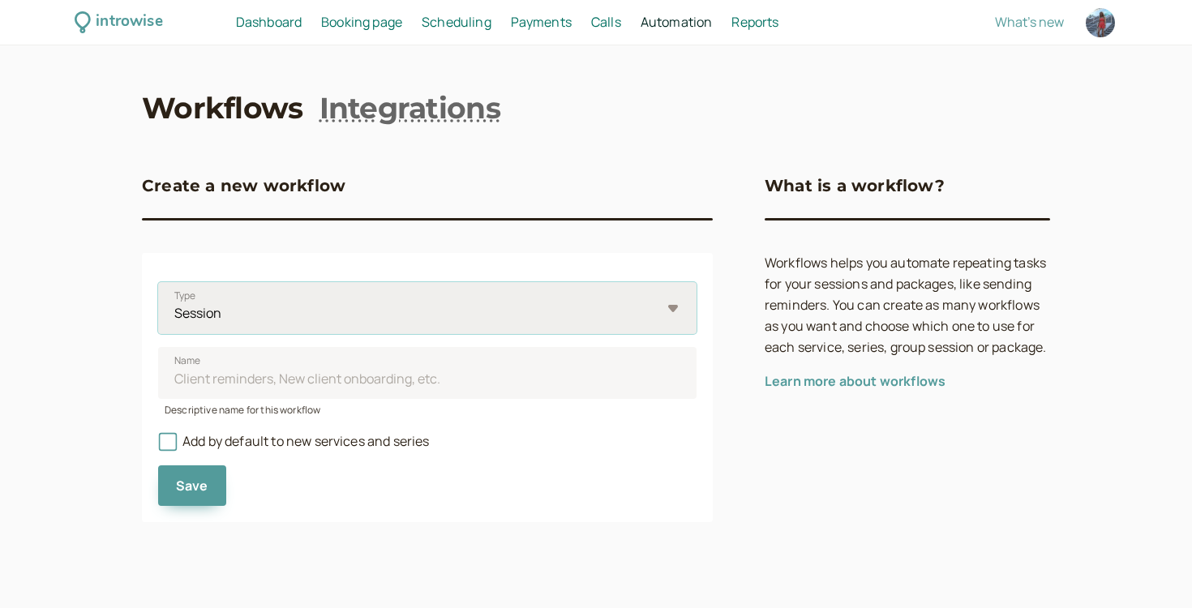
click at [253, 298] on select "Session Package" at bounding box center [427, 308] width 539 height 52
click at [158, 282] on select "Session Package" at bounding box center [427, 308] width 539 height 52
click at [249, 304] on select "Session Package" at bounding box center [427, 308] width 539 height 52
click at [158, 282] on select "Session Package" at bounding box center [427, 308] width 539 height 52
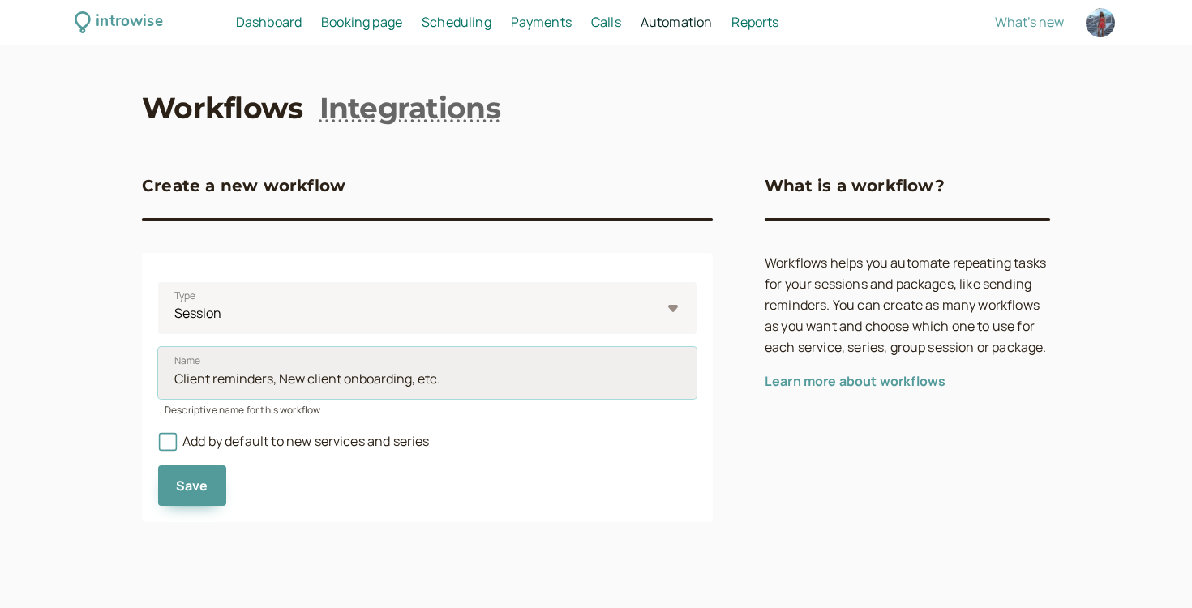
click at [244, 371] on input "Name" at bounding box center [427, 373] width 539 height 52
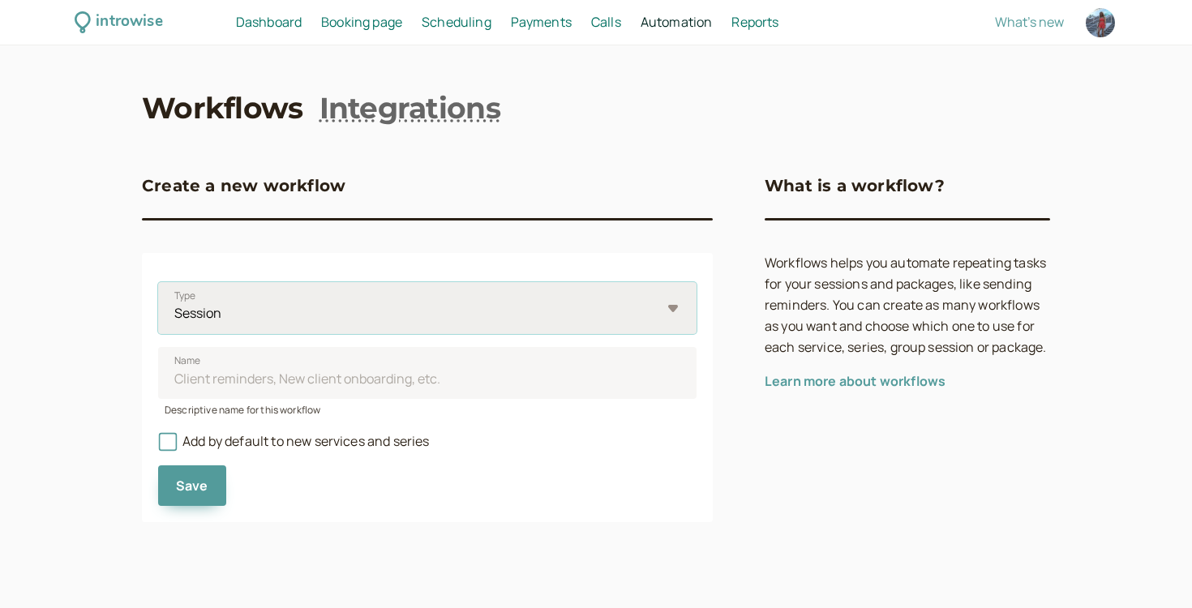
click at [245, 311] on select "Session Package" at bounding box center [427, 308] width 539 height 52
select select "package"
click at [158, 282] on select "Session Package" at bounding box center [427, 308] width 539 height 52
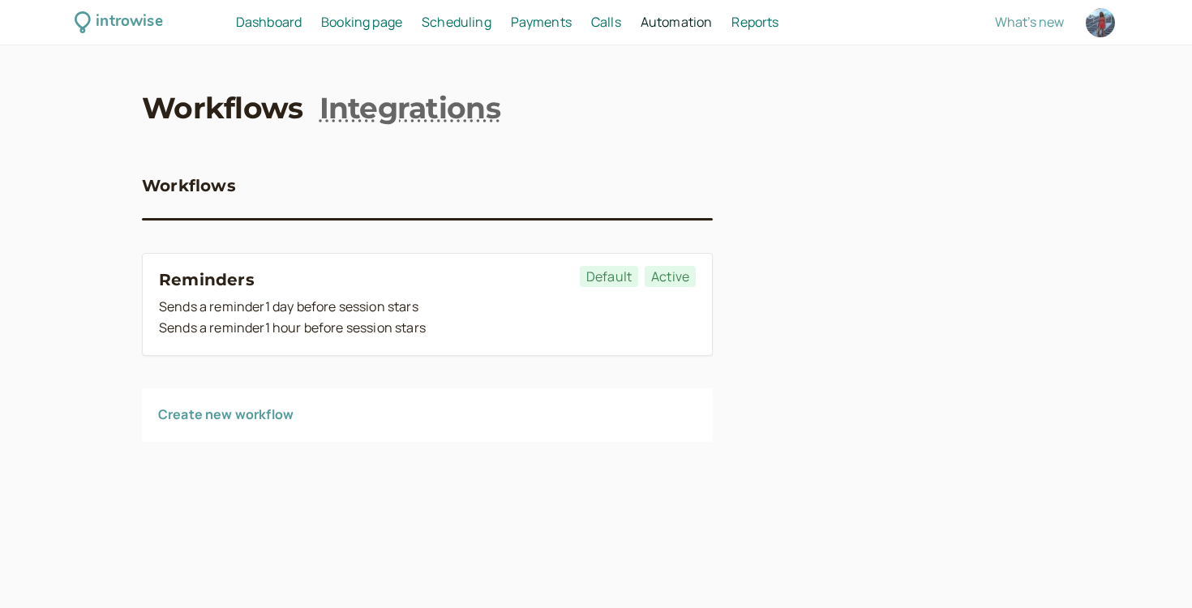
click at [405, 24] on div "Booking page Booking" at bounding box center [362, 22] width 94 height 21
click at [384, 18] on span "Booking page" at bounding box center [361, 22] width 81 height 18
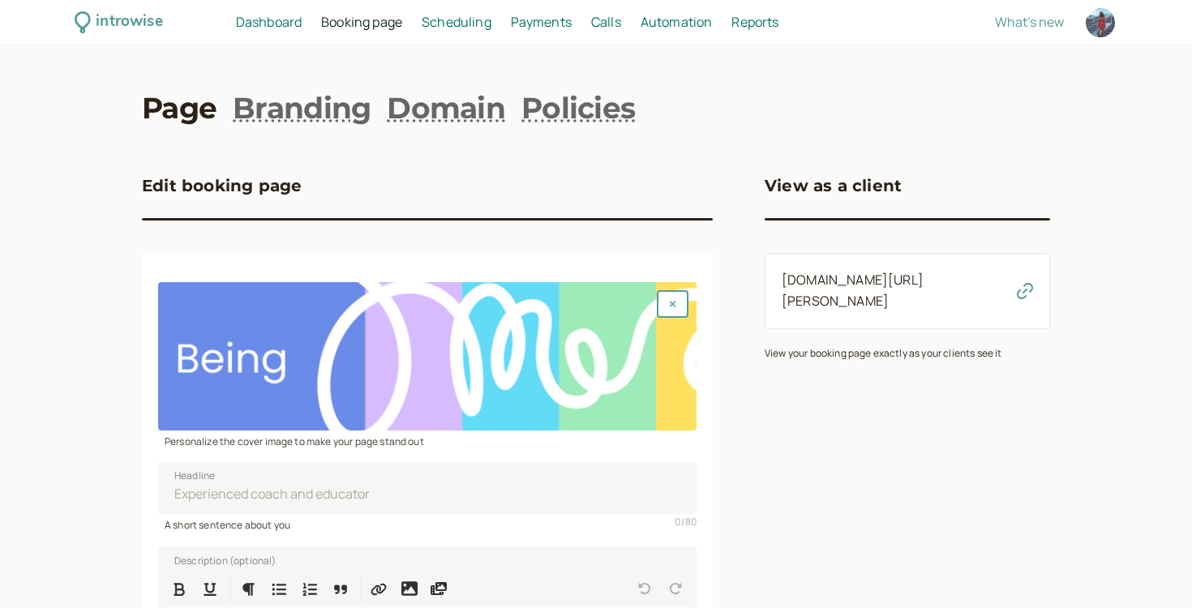
click at [275, 29] on span "Dashboard" at bounding box center [269, 22] width 66 height 18
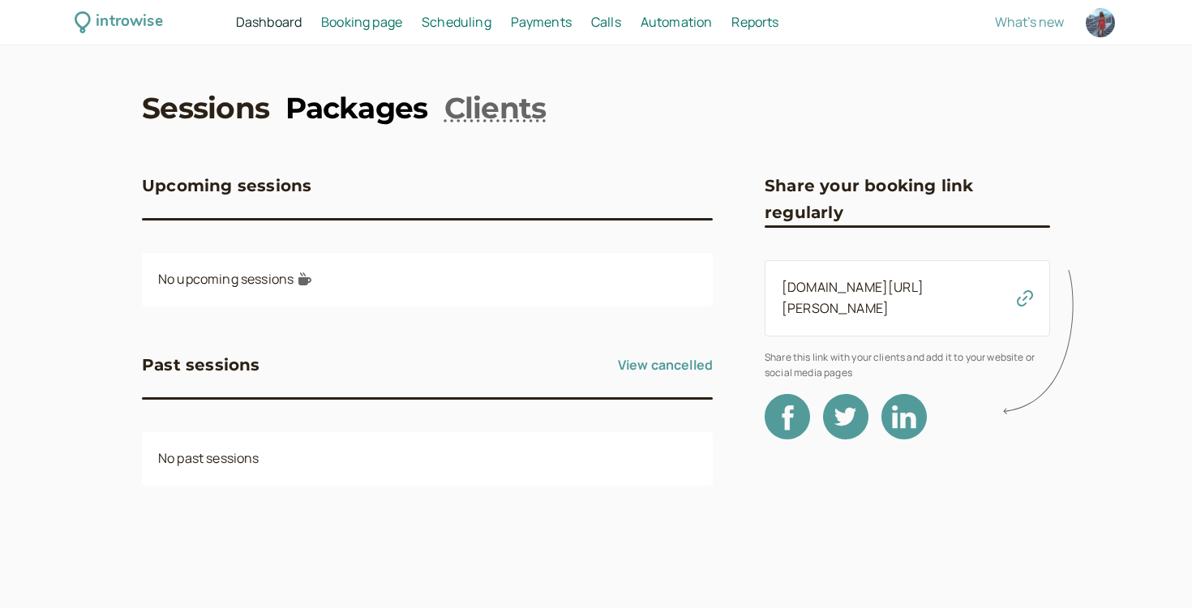
click at [326, 104] on link "Packages" at bounding box center [357, 108] width 142 height 41
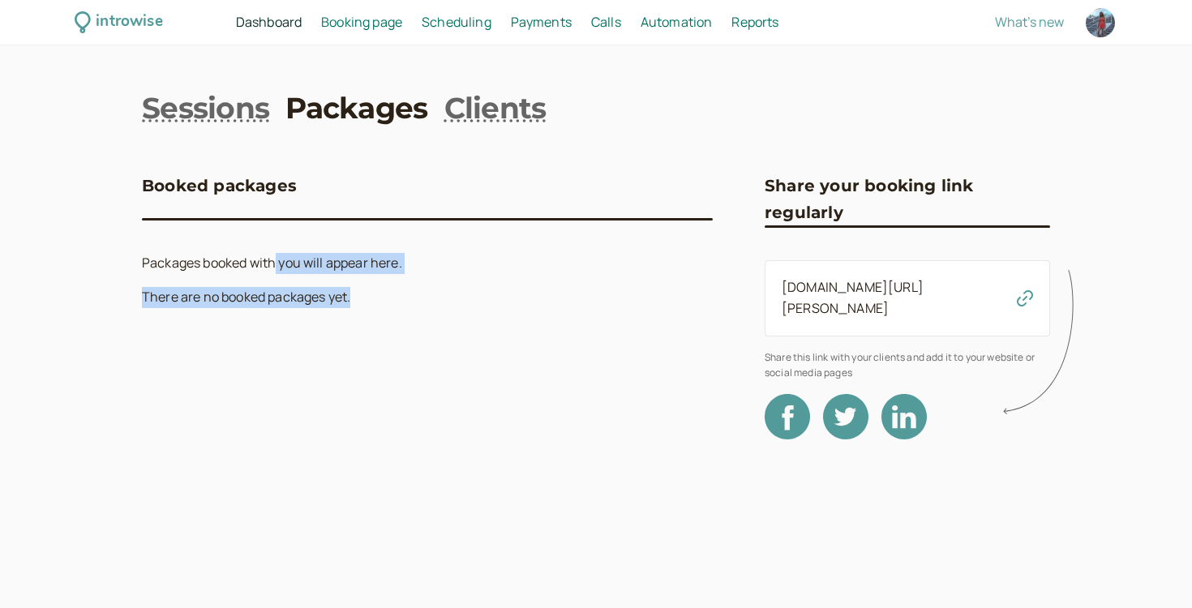
drag, startPoint x: 275, startPoint y: 267, endPoint x: 283, endPoint y: 308, distance: 42.2
click at [283, 308] on div "Booked packages Packages booked with you will appear here. There are no booked …" at bounding box center [427, 289] width 571 height 299
click at [274, 191] on h3 "Booked packages" at bounding box center [219, 186] width 155 height 26
click at [264, 187] on h3 "Booked packages" at bounding box center [219, 186] width 155 height 26
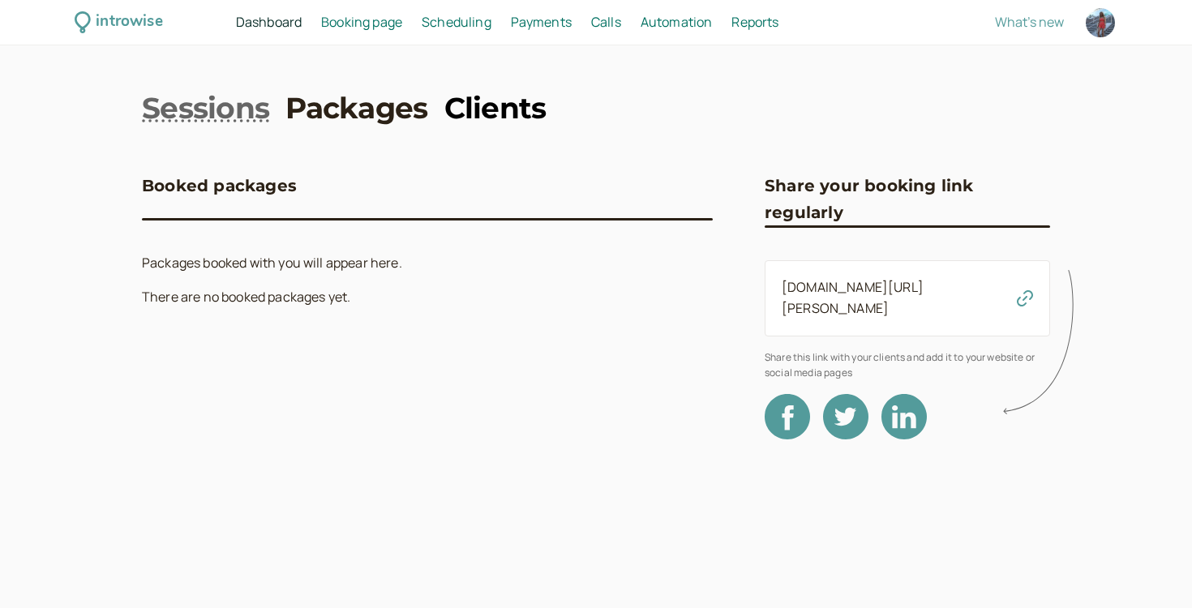
click at [470, 128] on link "Clients" at bounding box center [496, 108] width 102 height 41
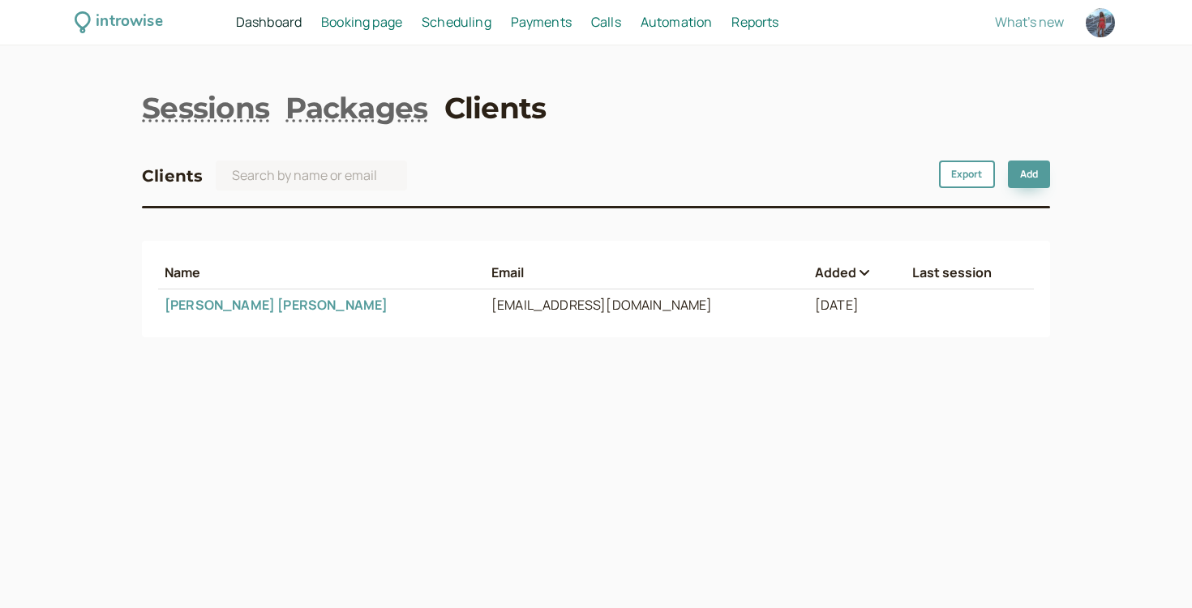
click at [534, 24] on span "Payments" at bounding box center [541, 22] width 61 height 18
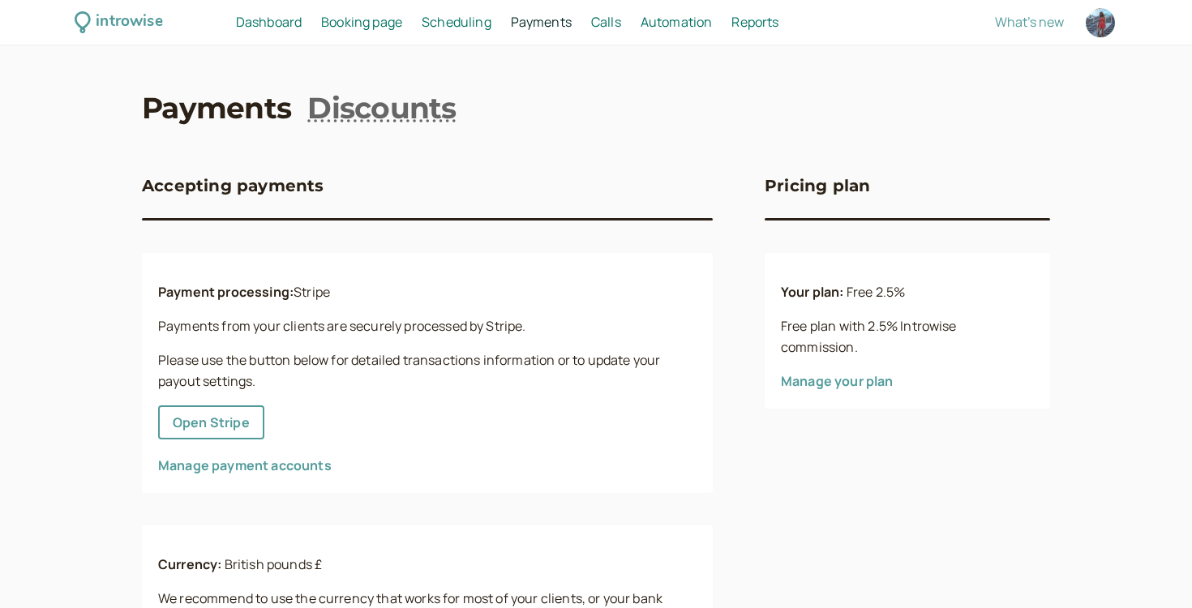
click at [513, 24] on span "Payments" at bounding box center [541, 22] width 61 height 18
click at [474, 22] on span "Scheduling" at bounding box center [457, 22] width 70 height 18
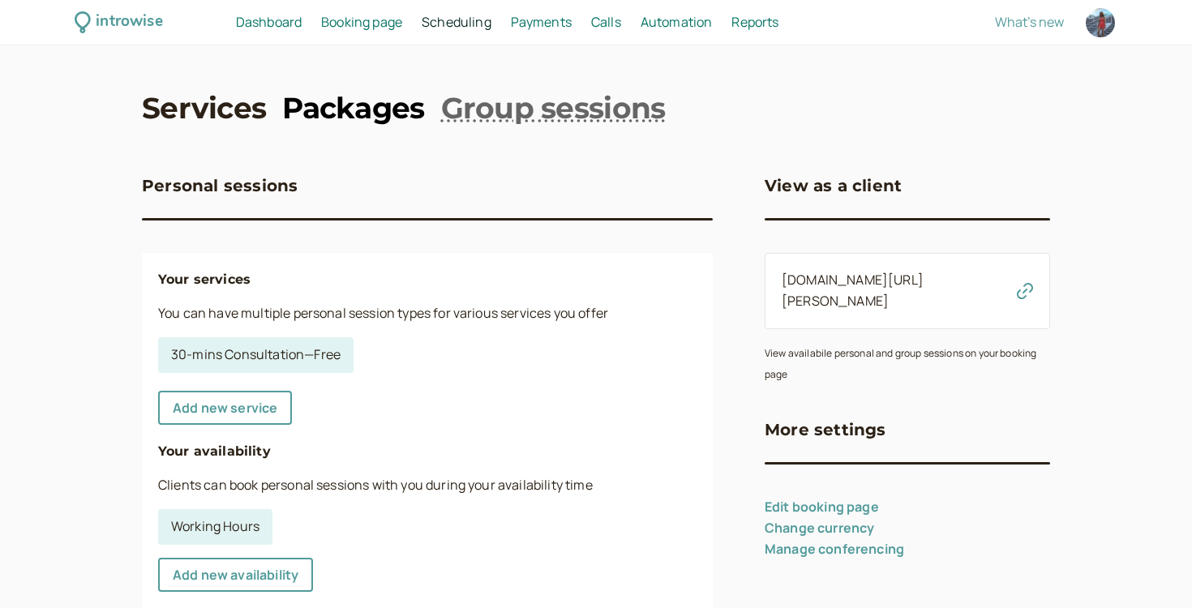
click at [339, 115] on link "Packages" at bounding box center [353, 108] width 142 height 41
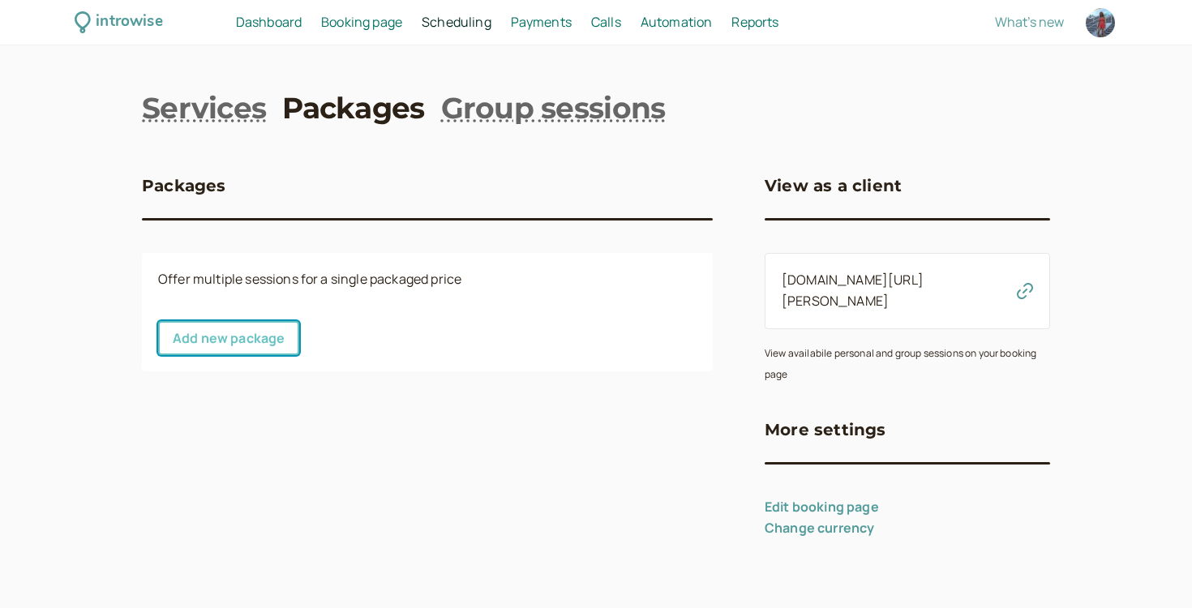
click at [247, 329] on link "Add new package" at bounding box center [228, 338] width 141 height 34
click at [267, 6] on div "introwise Dashboard Dashboard Booking page Booking Scheduling Scheduling Paymen…" at bounding box center [596, 22] width 1192 height 45
click at [267, 28] on span "Dashboard" at bounding box center [269, 22] width 66 height 18
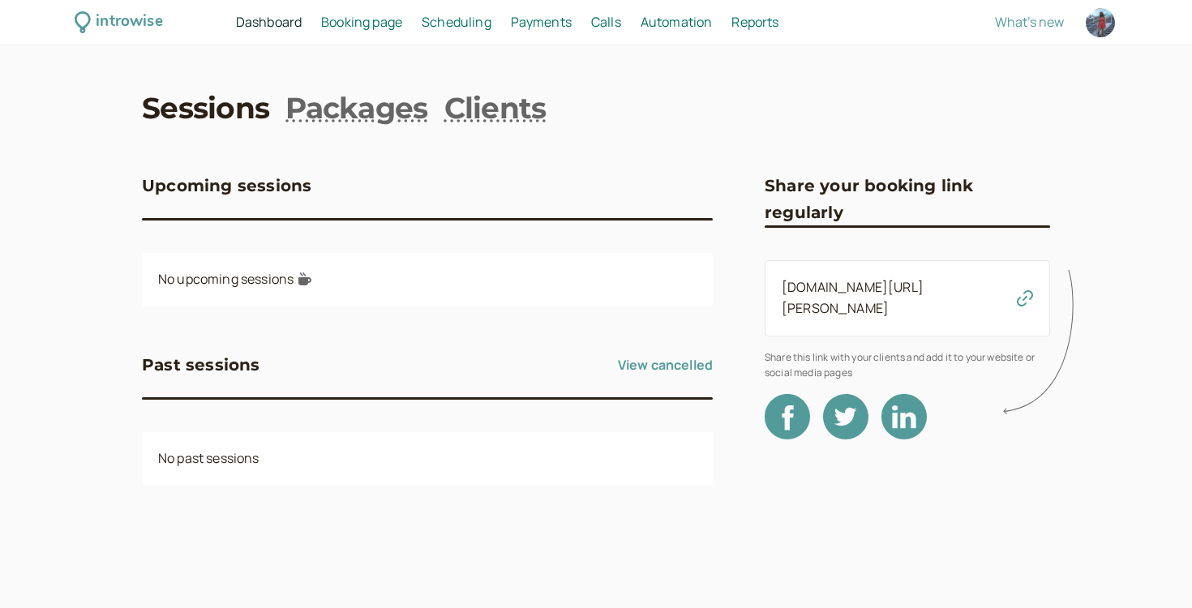
click at [745, 30] on span "Reports" at bounding box center [755, 22] width 47 height 18
select select "last30Days"
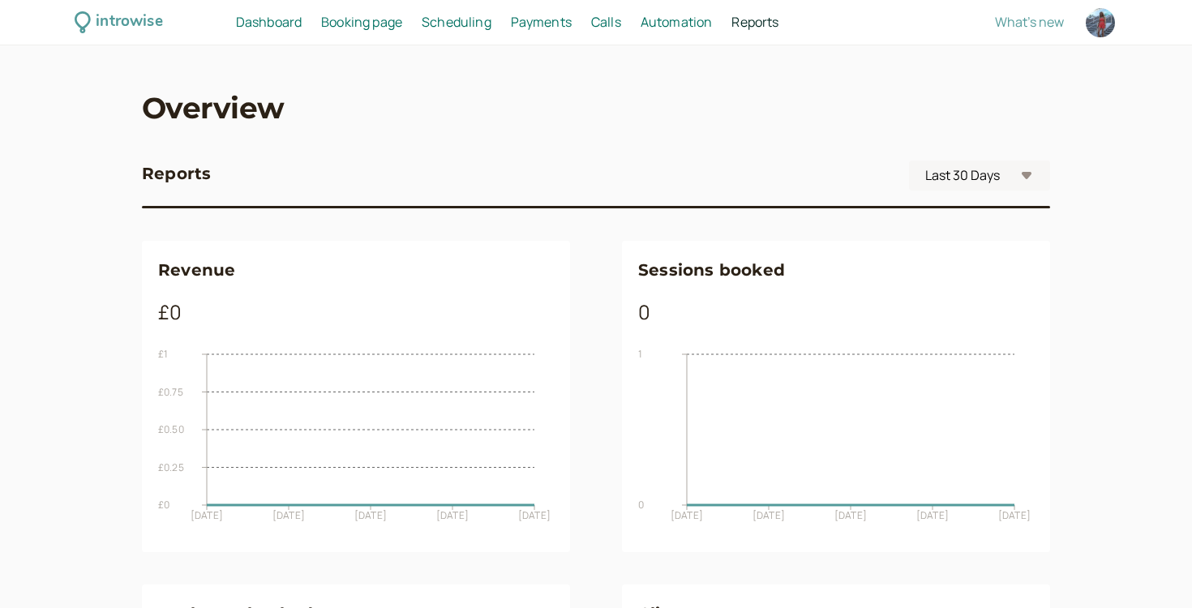
click at [255, 17] on span "Dashboard" at bounding box center [269, 22] width 66 height 18
